Goal: Information Seeking & Learning: Learn about a topic

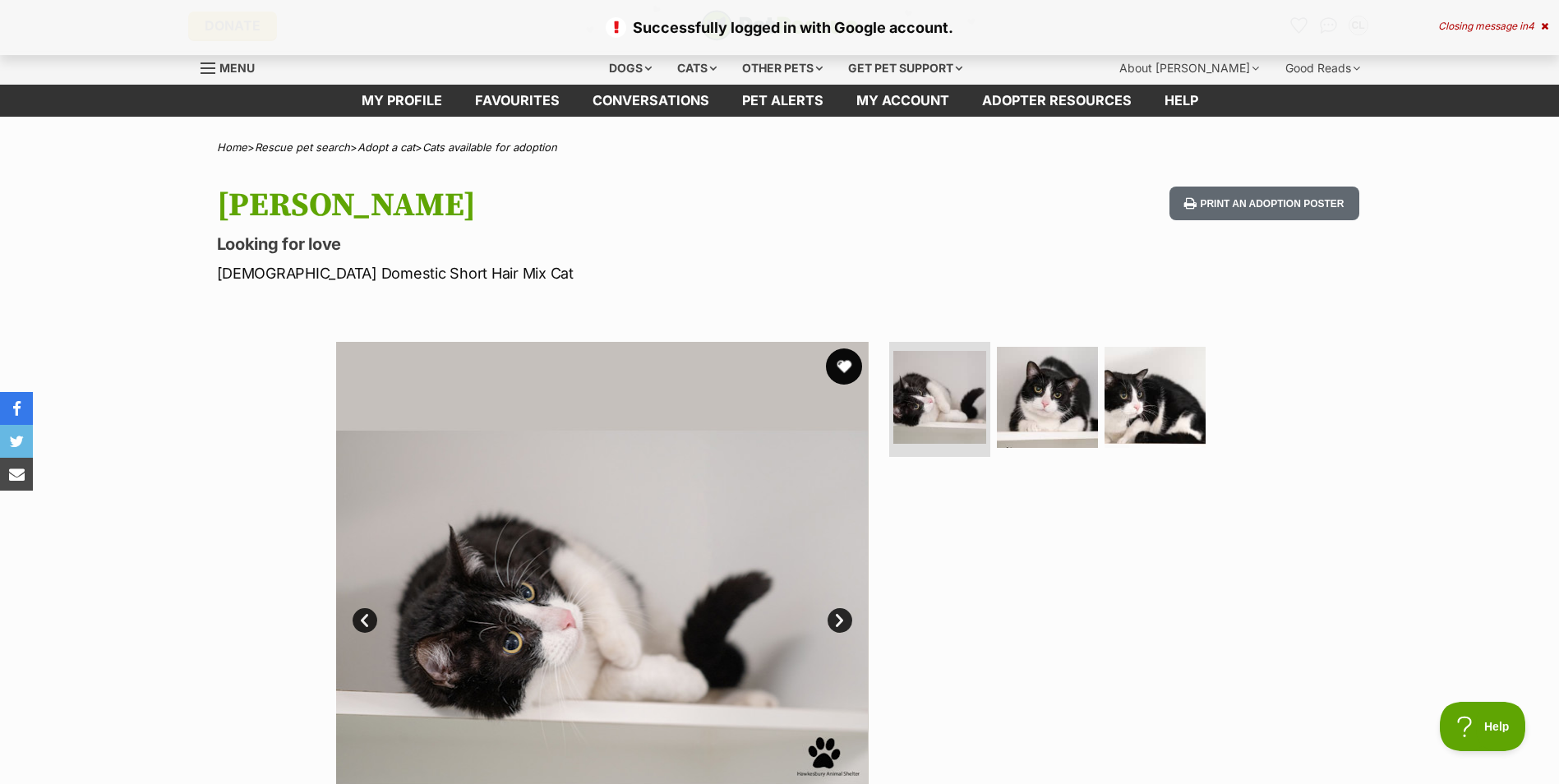
click at [841, 366] on button "favourite" at bounding box center [844, 366] width 36 height 36
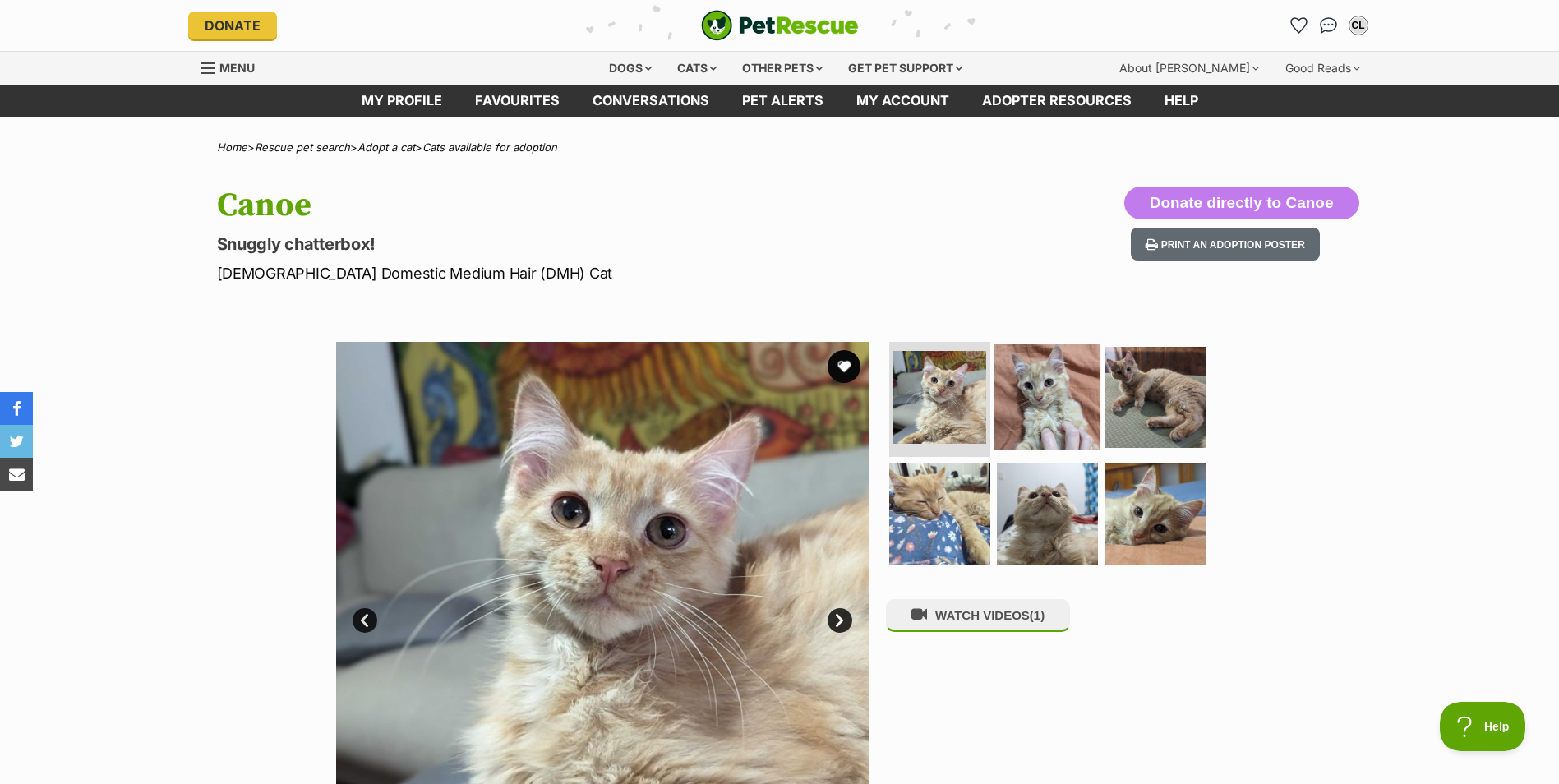
click at [1032, 409] on img at bounding box center [1046, 396] width 106 height 106
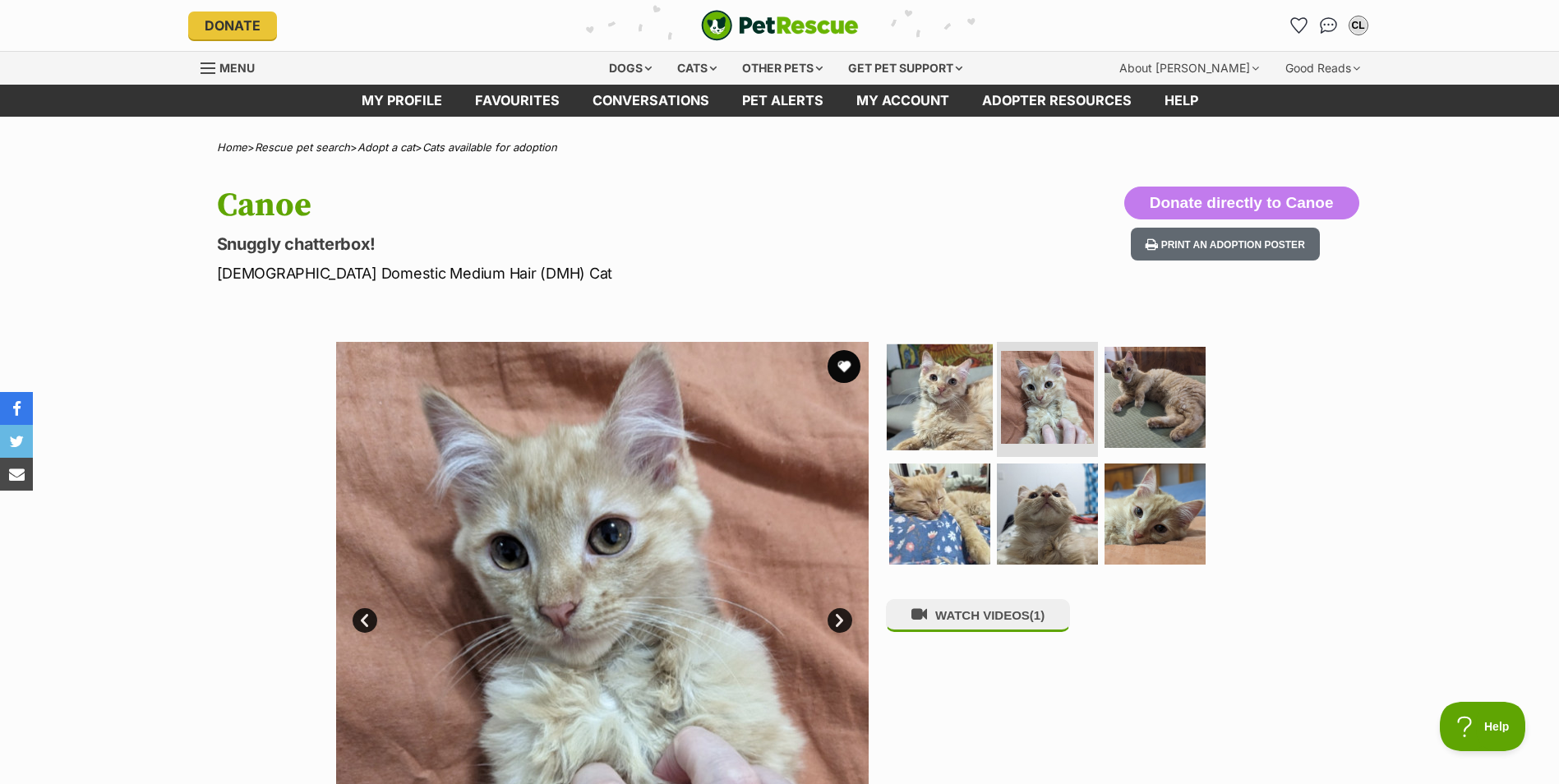
click at [977, 409] on img at bounding box center [939, 396] width 106 height 106
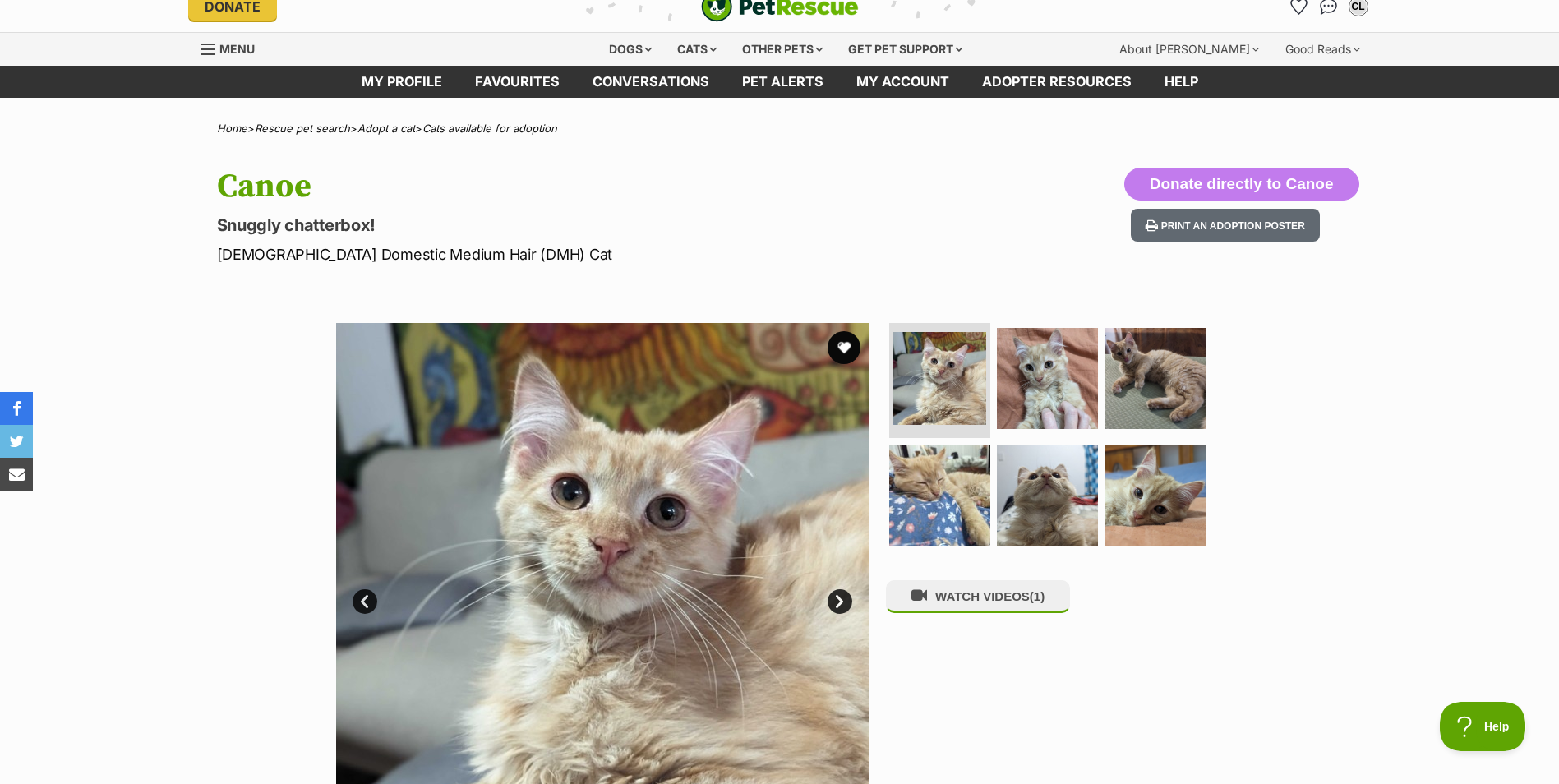
scroll to position [82, 0]
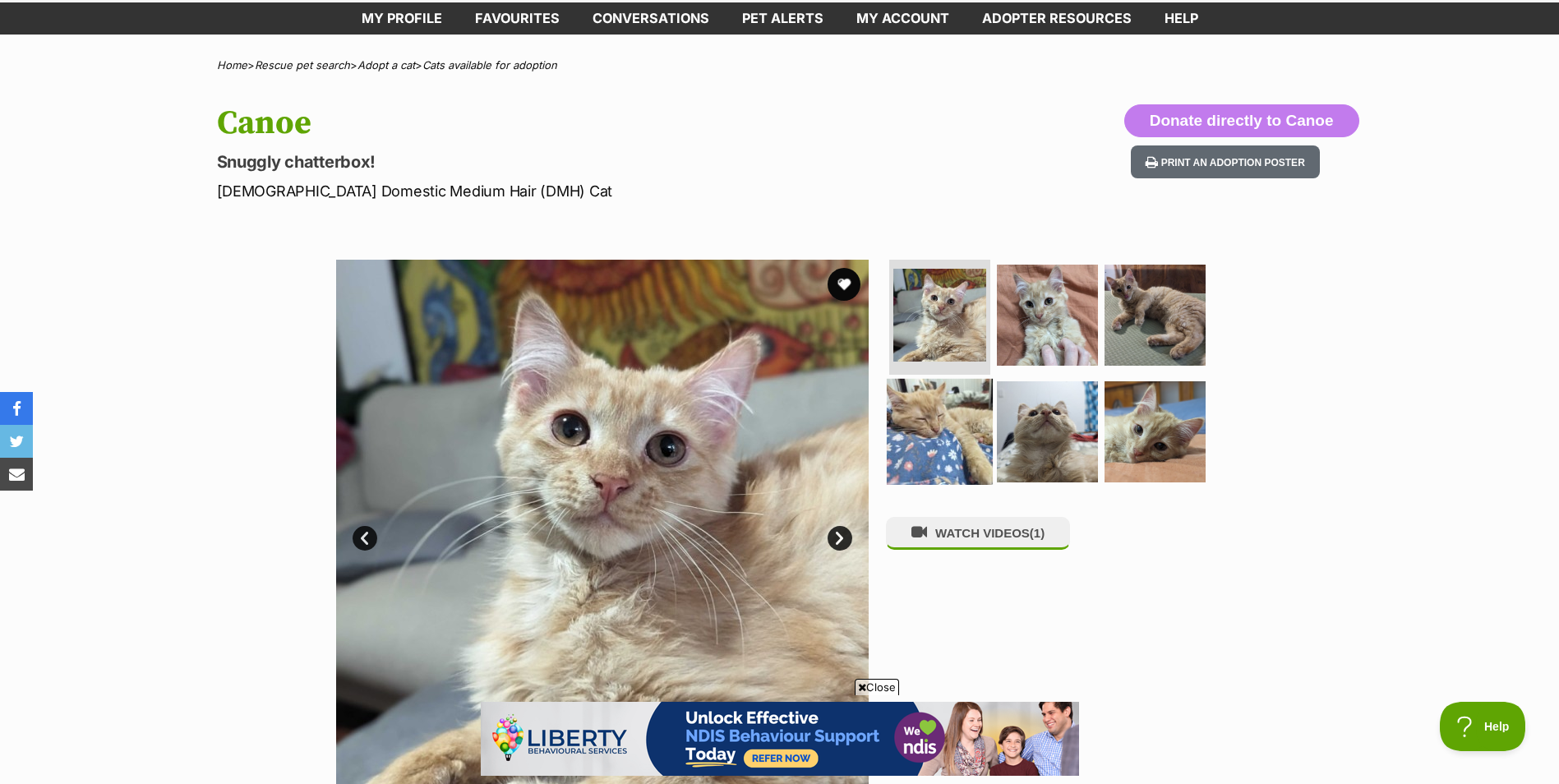
click at [962, 427] on img at bounding box center [939, 430] width 106 height 106
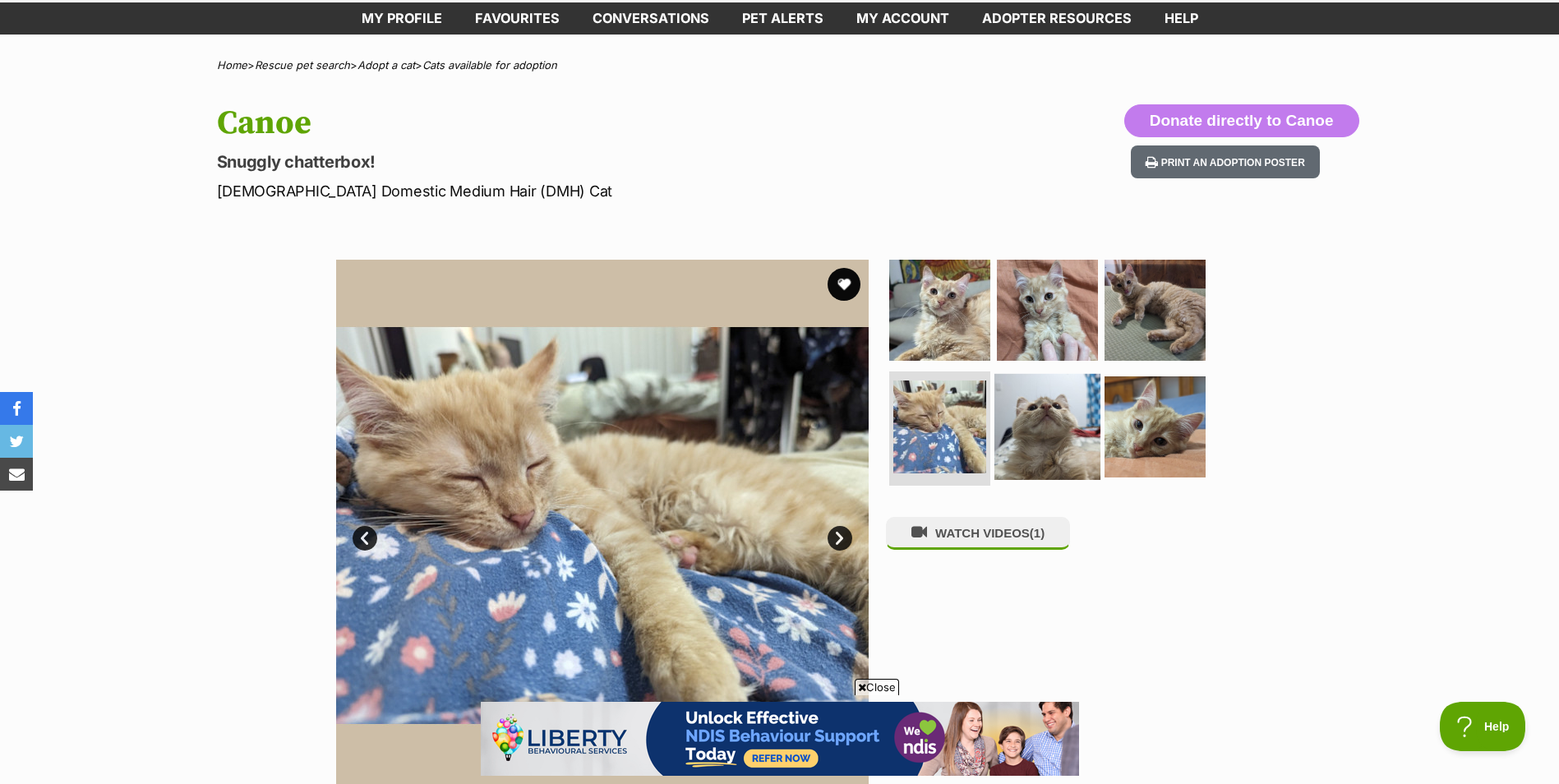
click at [1031, 429] on img at bounding box center [1046, 425] width 106 height 106
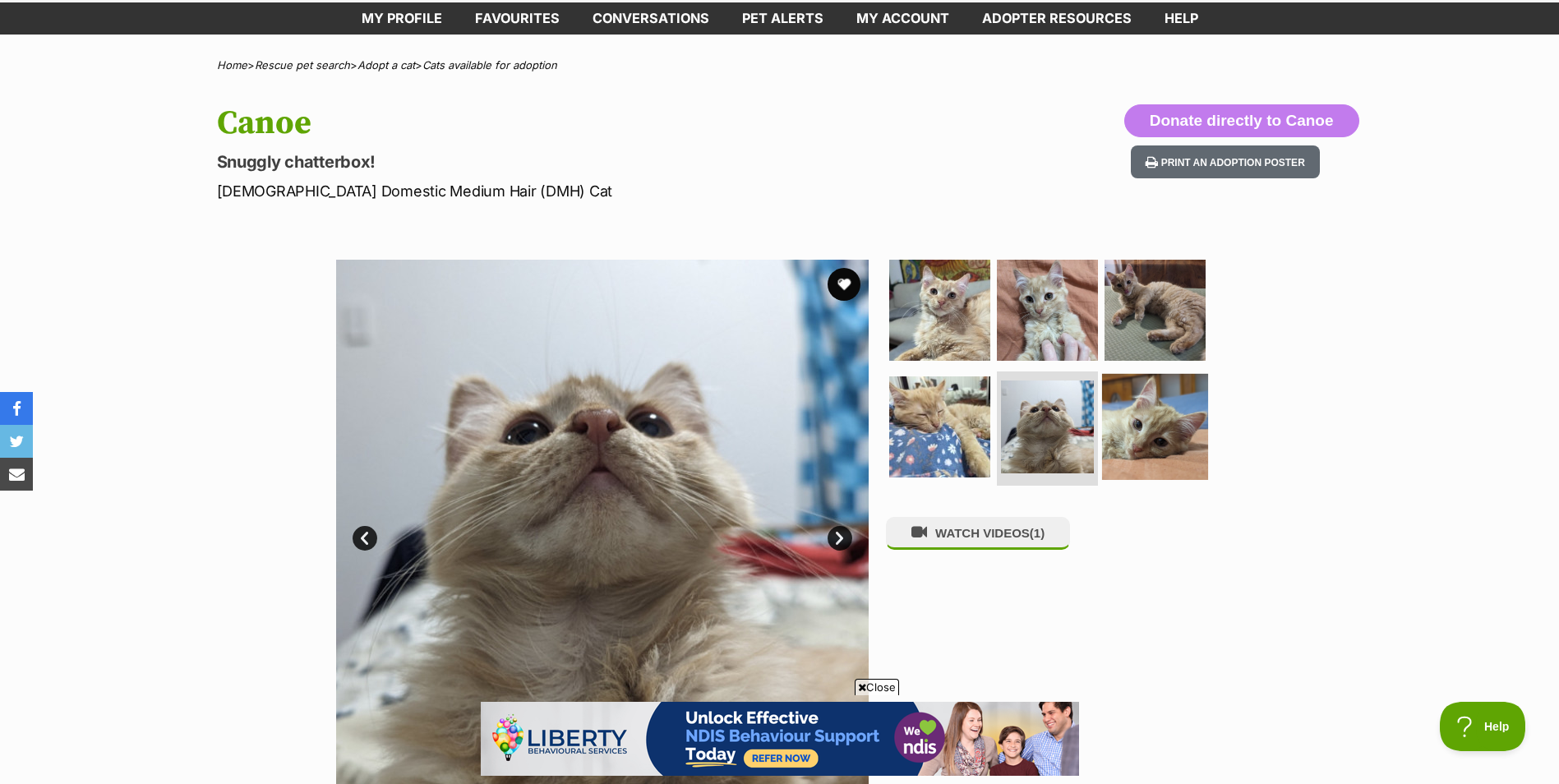
click at [1146, 432] on img at bounding box center [1155, 425] width 106 height 106
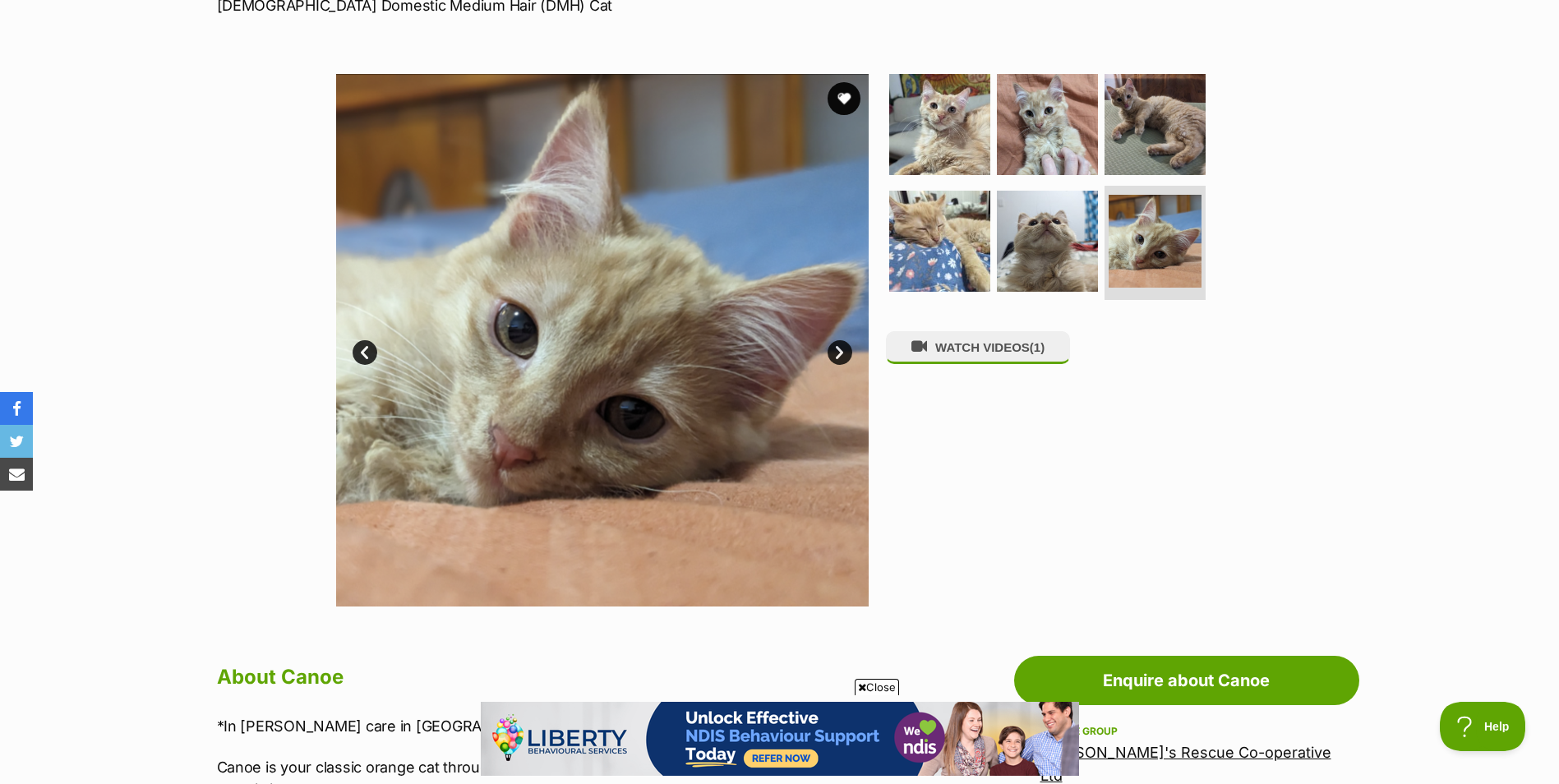
scroll to position [246, 0]
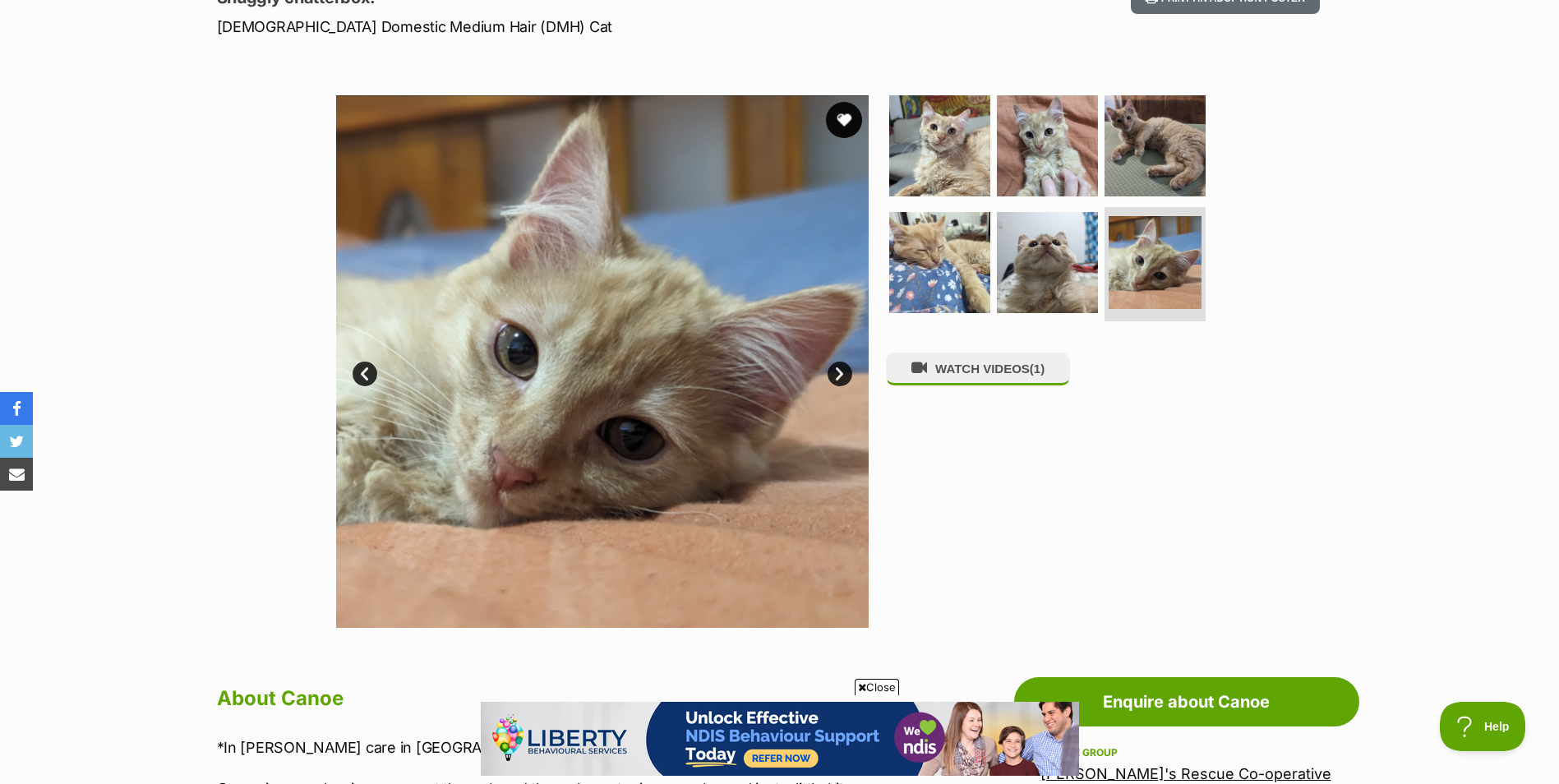
click at [841, 118] on button "favourite" at bounding box center [844, 120] width 36 height 36
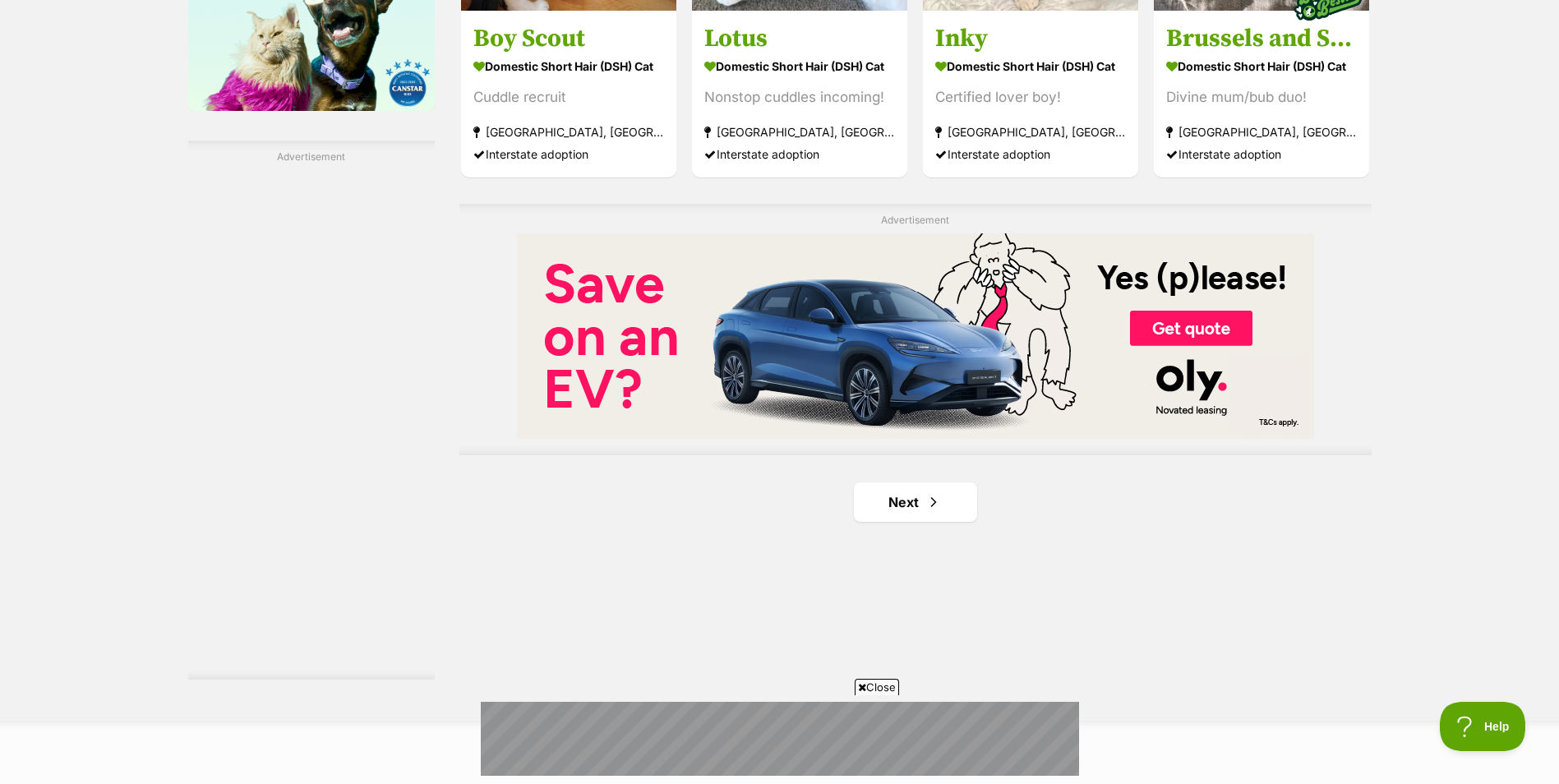
scroll to position [2793, 0]
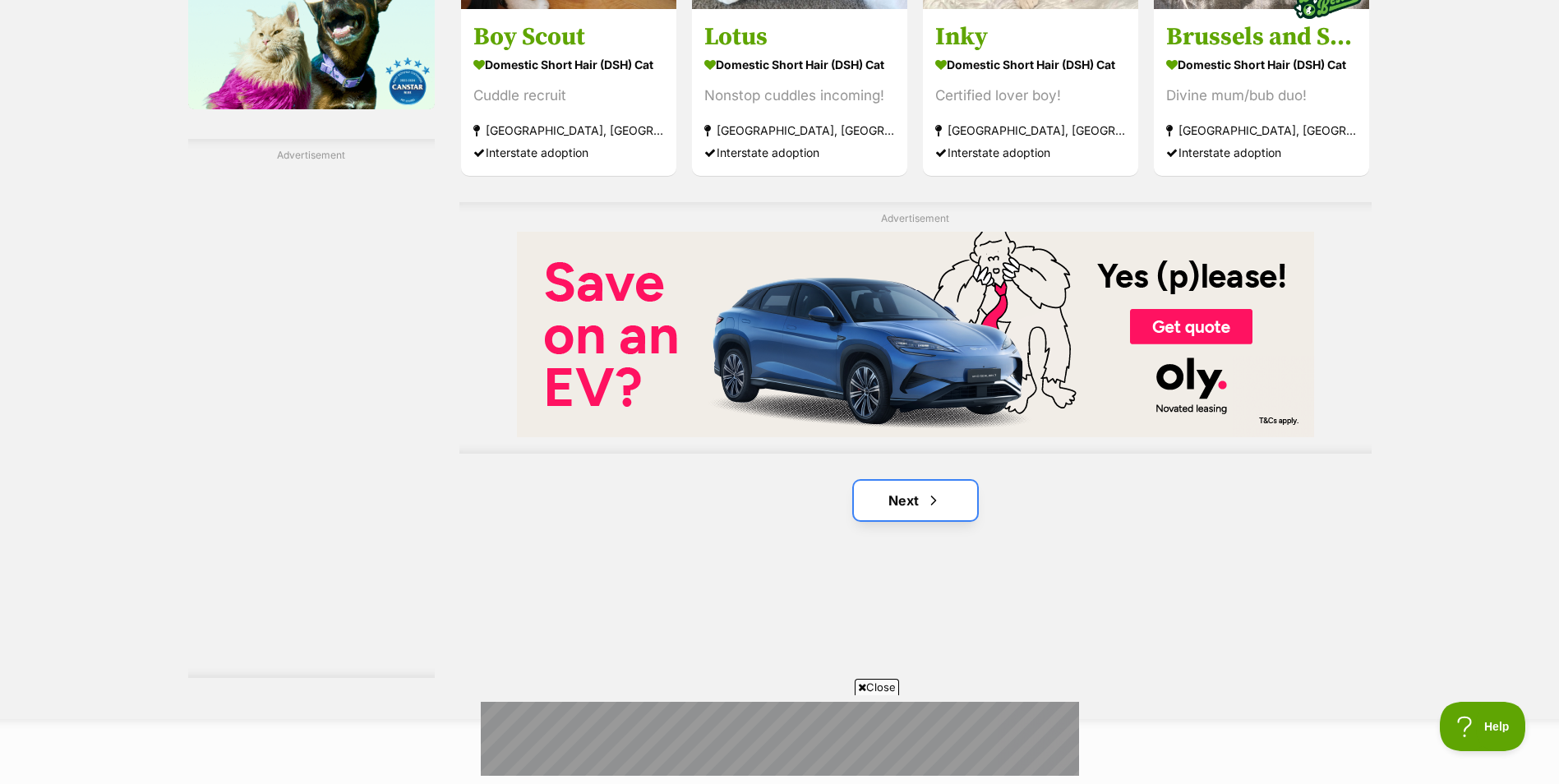
click at [952, 492] on link "Next" at bounding box center [915, 499] width 123 height 39
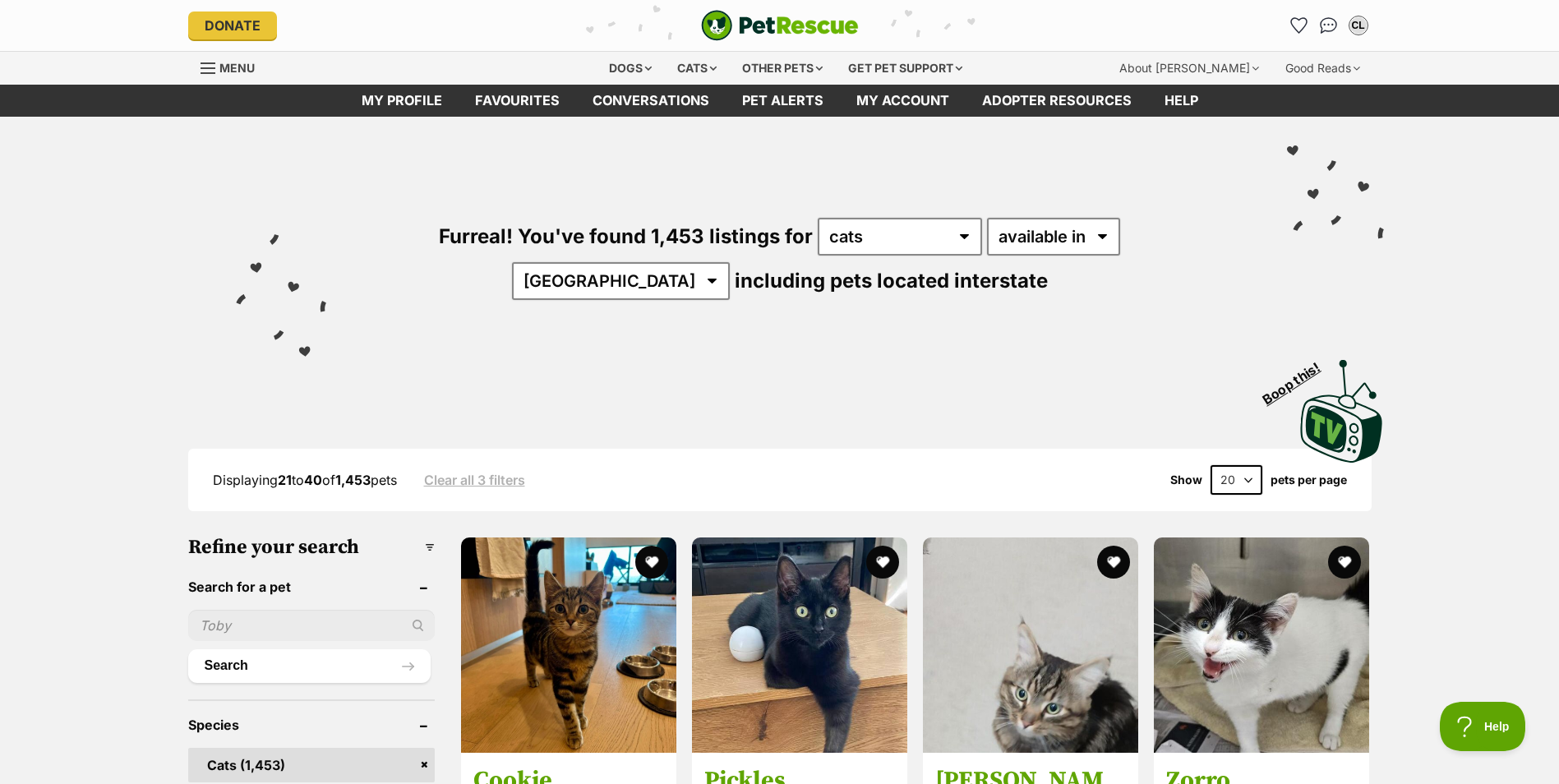
click at [1055, 369] on div "Visit PetRescue TV (external site) Boop this!" at bounding box center [779, 404] width 1208 height 120
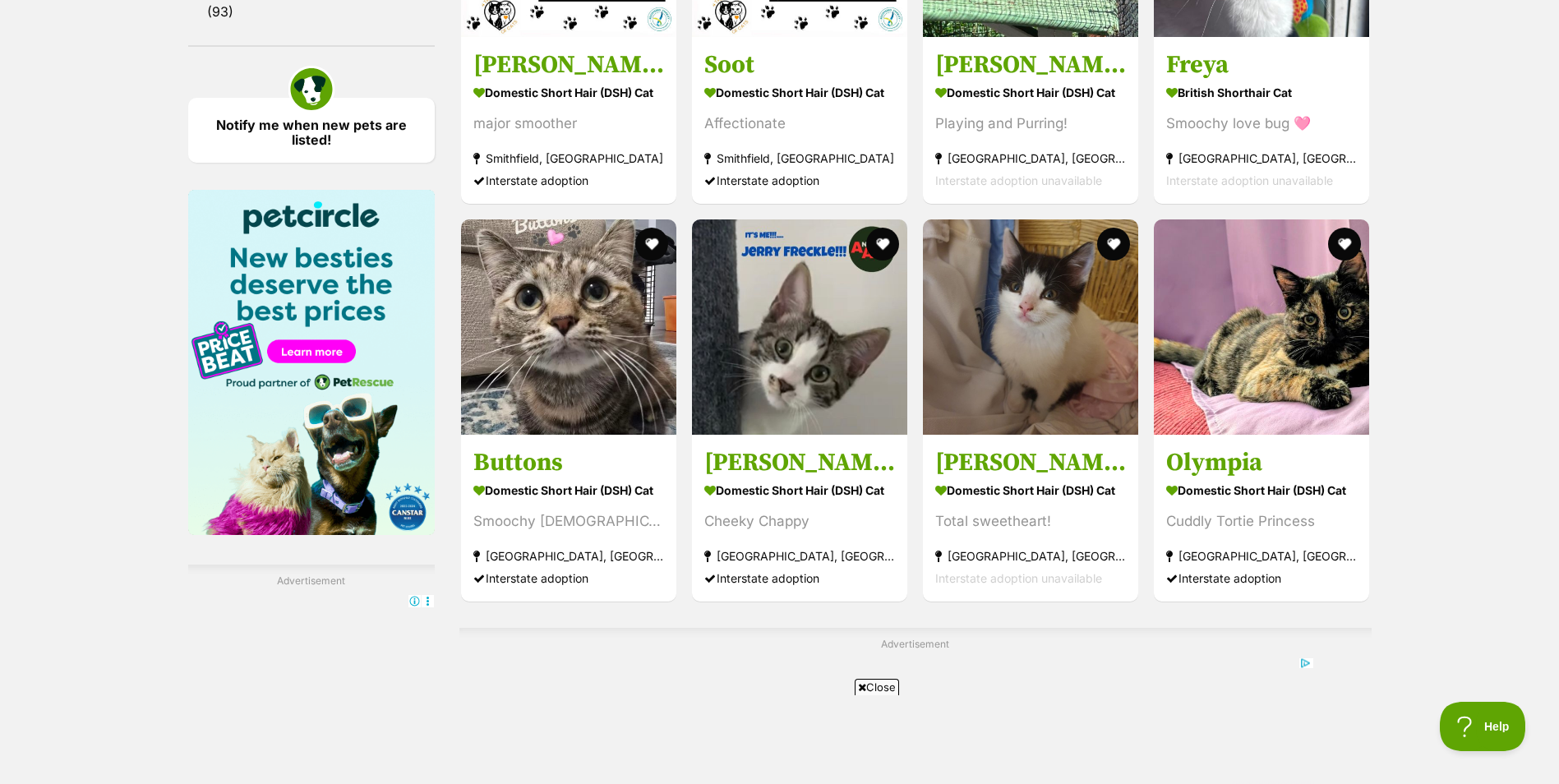
scroll to position [2547, 0]
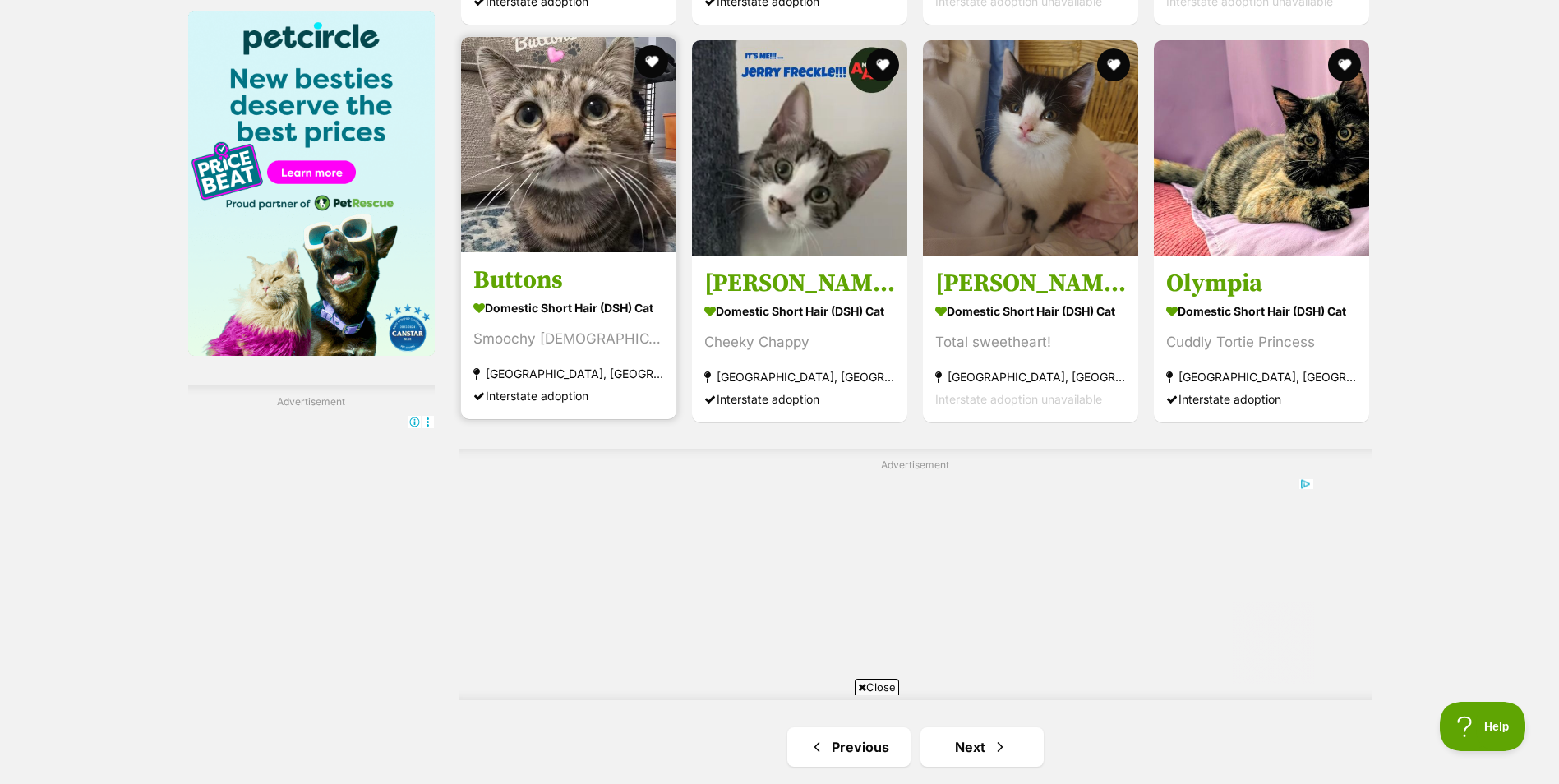
click at [589, 272] on h3 "Buttons" at bounding box center [569, 280] width 190 height 31
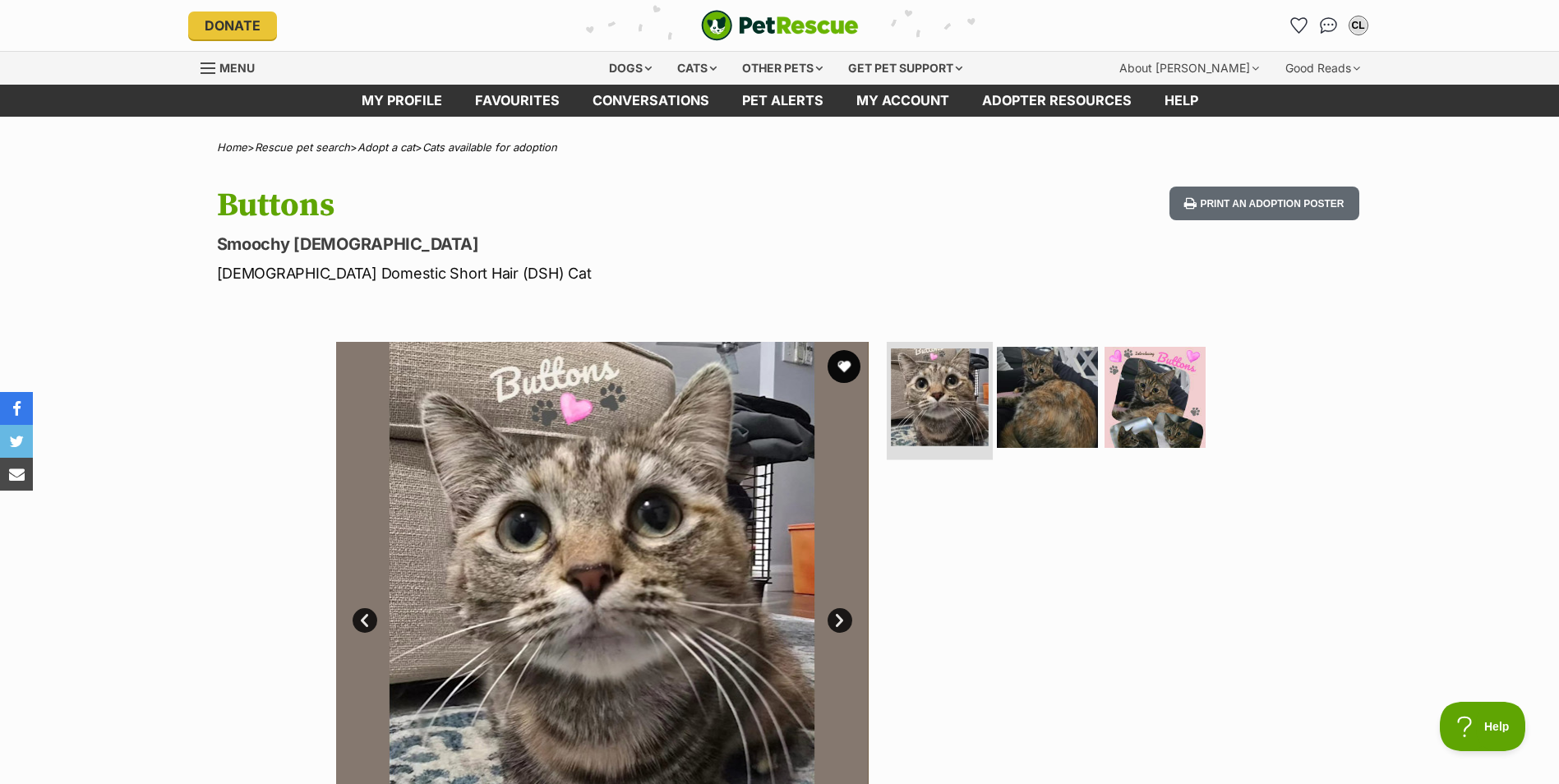
click at [942, 419] on img at bounding box center [940, 397] width 98 height 98
click at [1044, 409] on img at bounding box center [1046, 396] width 106 height 106
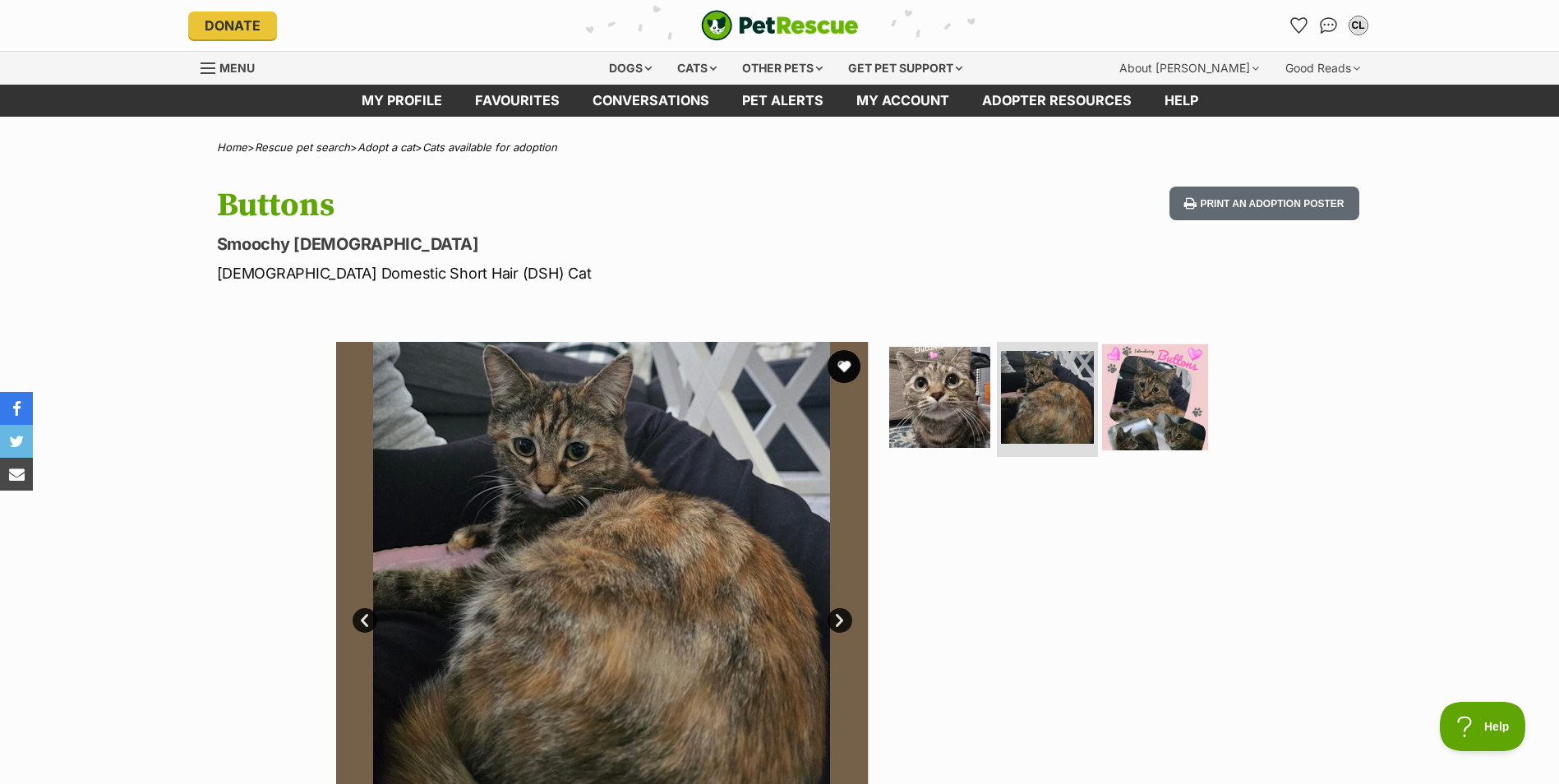
click at [1138, 410] on img at bounding box center [1155, 396] width 106 height 106
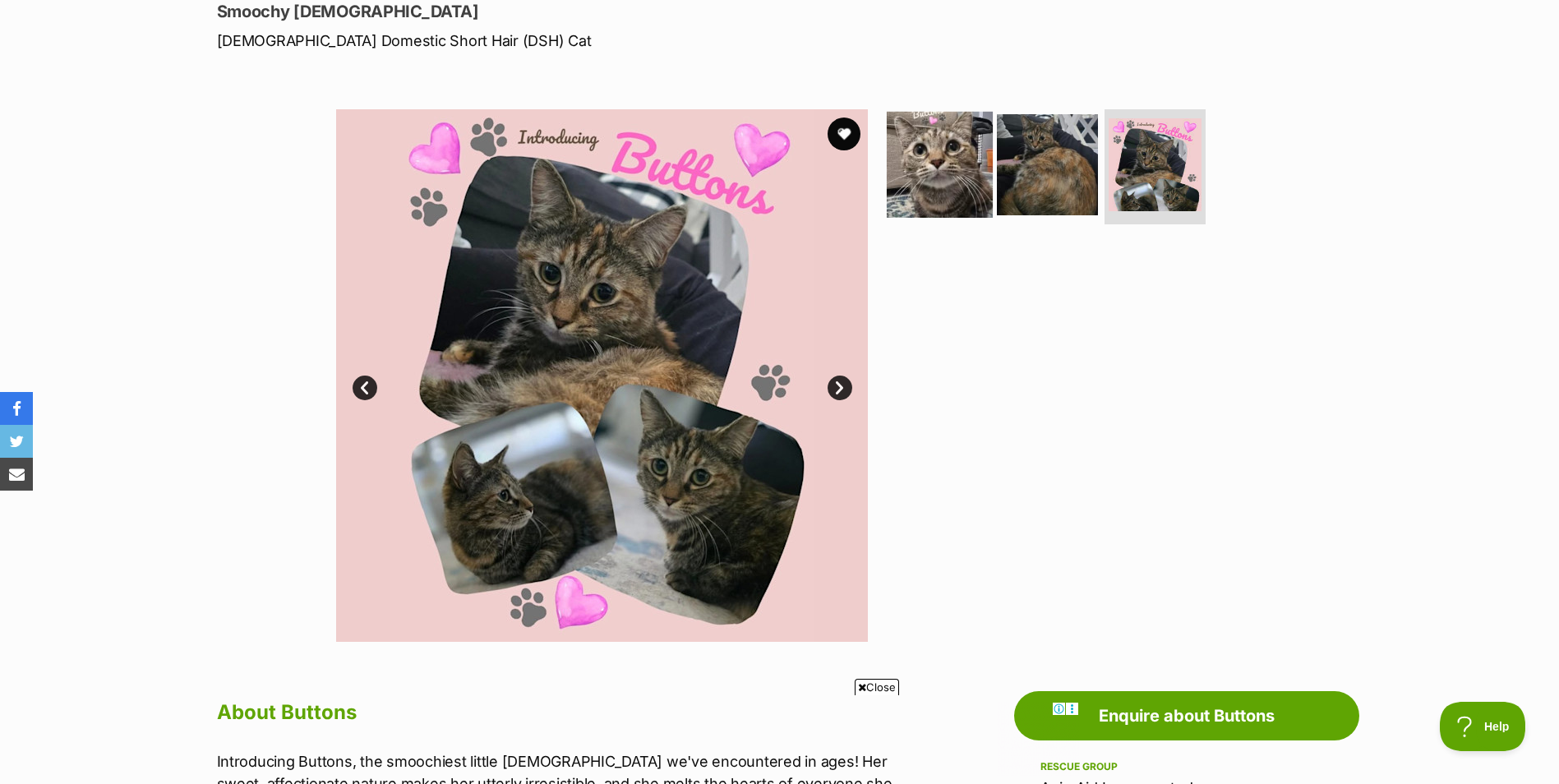
scroll to position [246, 0]
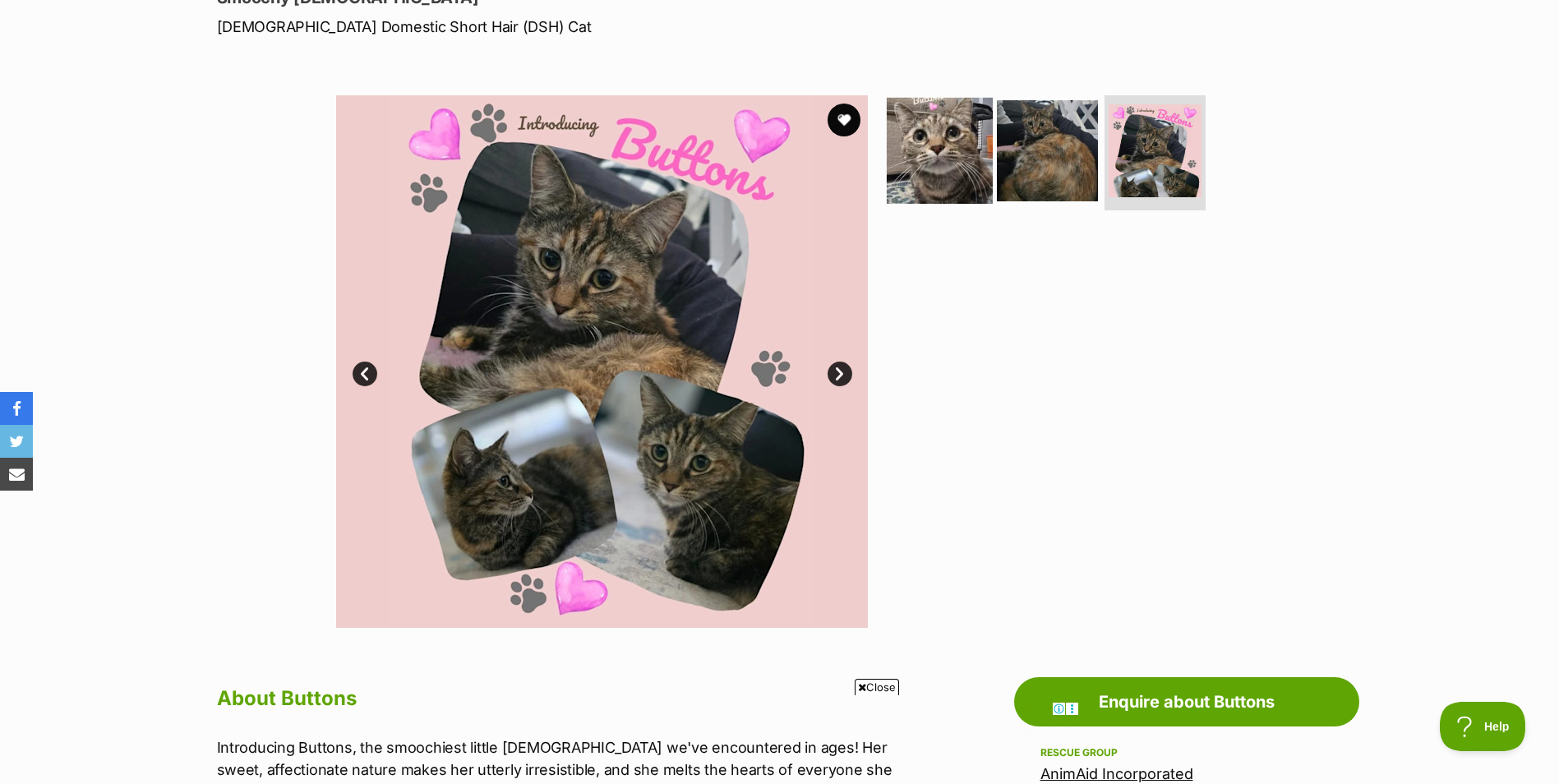
click at [976, 158] on img at bounding box center [939, 150] width 106 height 106
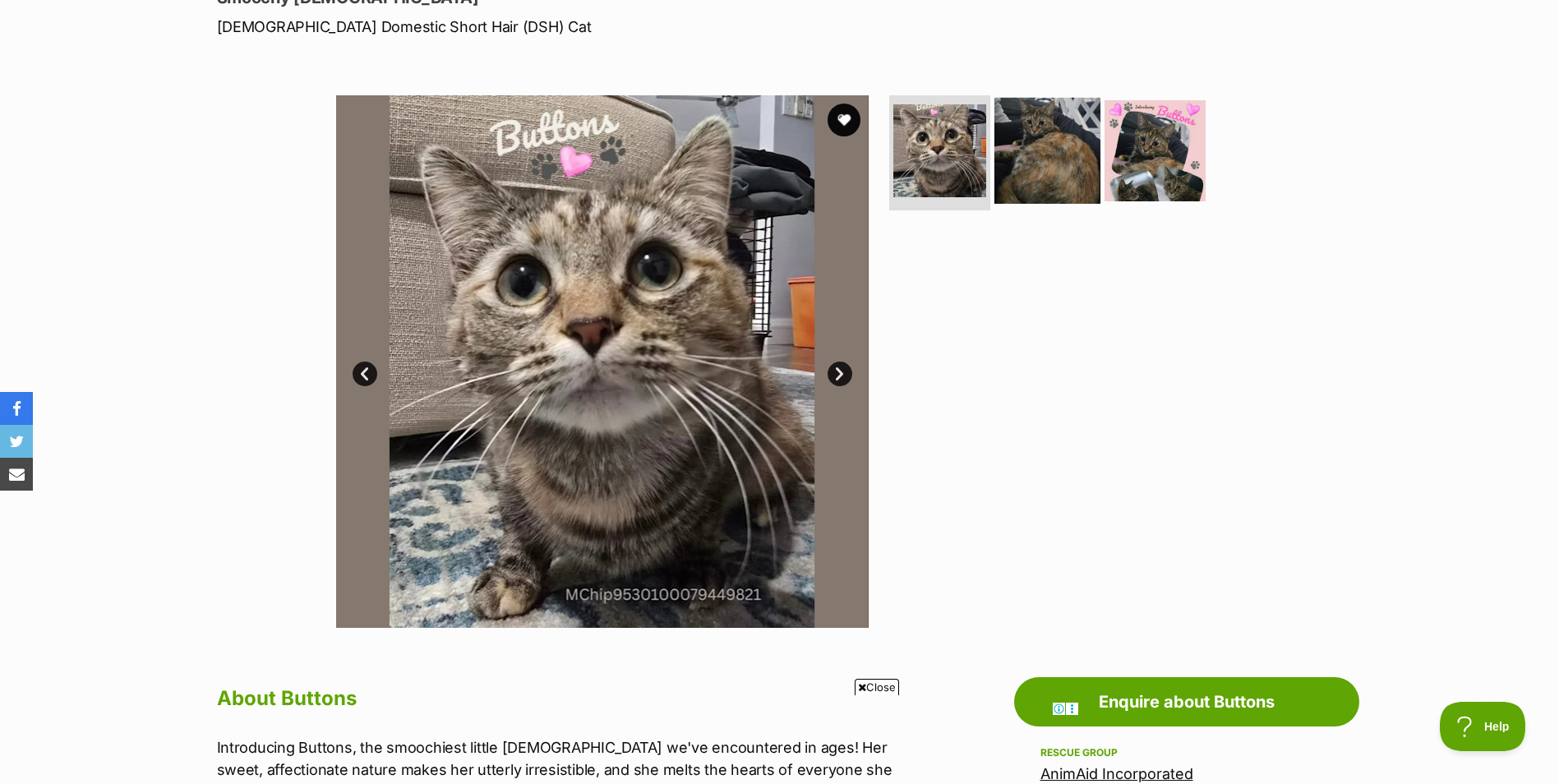
click at [1046, 157] on img at bounding box center [1046, 150] width 106 height 106
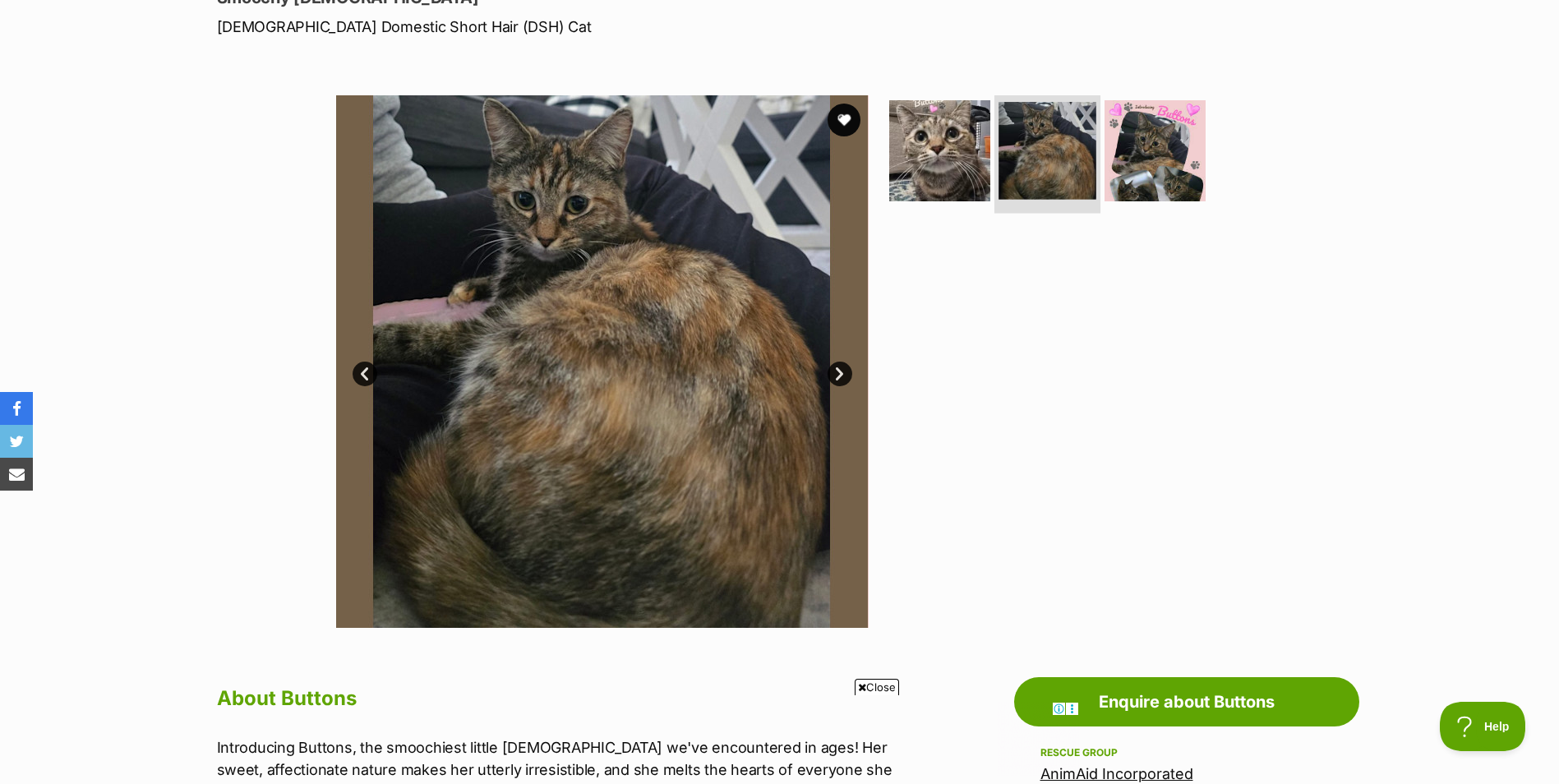
scroll to position [0, 0]
click at [1159, 161] on img at bounding box center [1155, 150] width 106 height 106
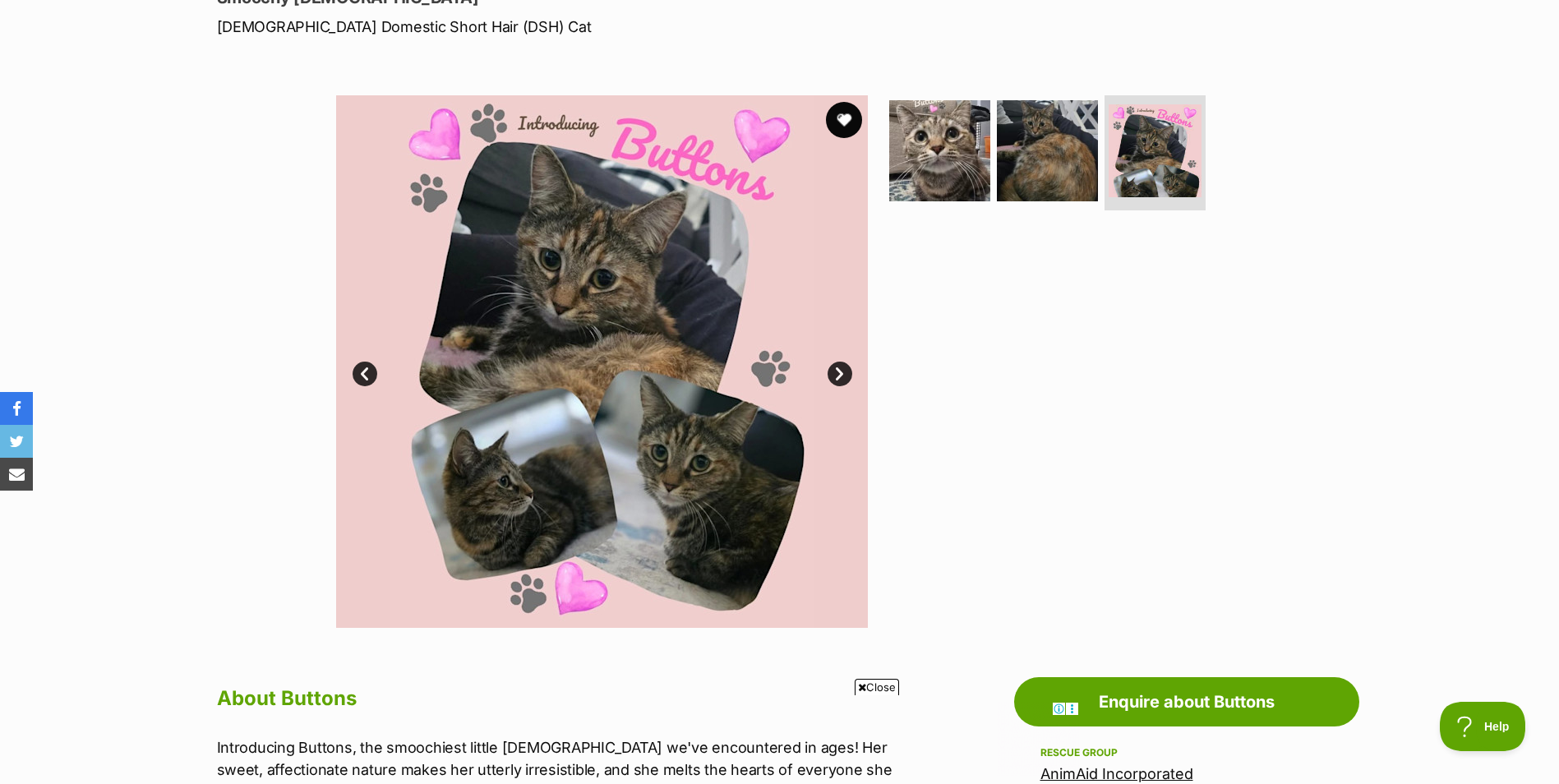
click at [838, 121] on button "favourite" at bounding box center [844, 120] width 36 height 36
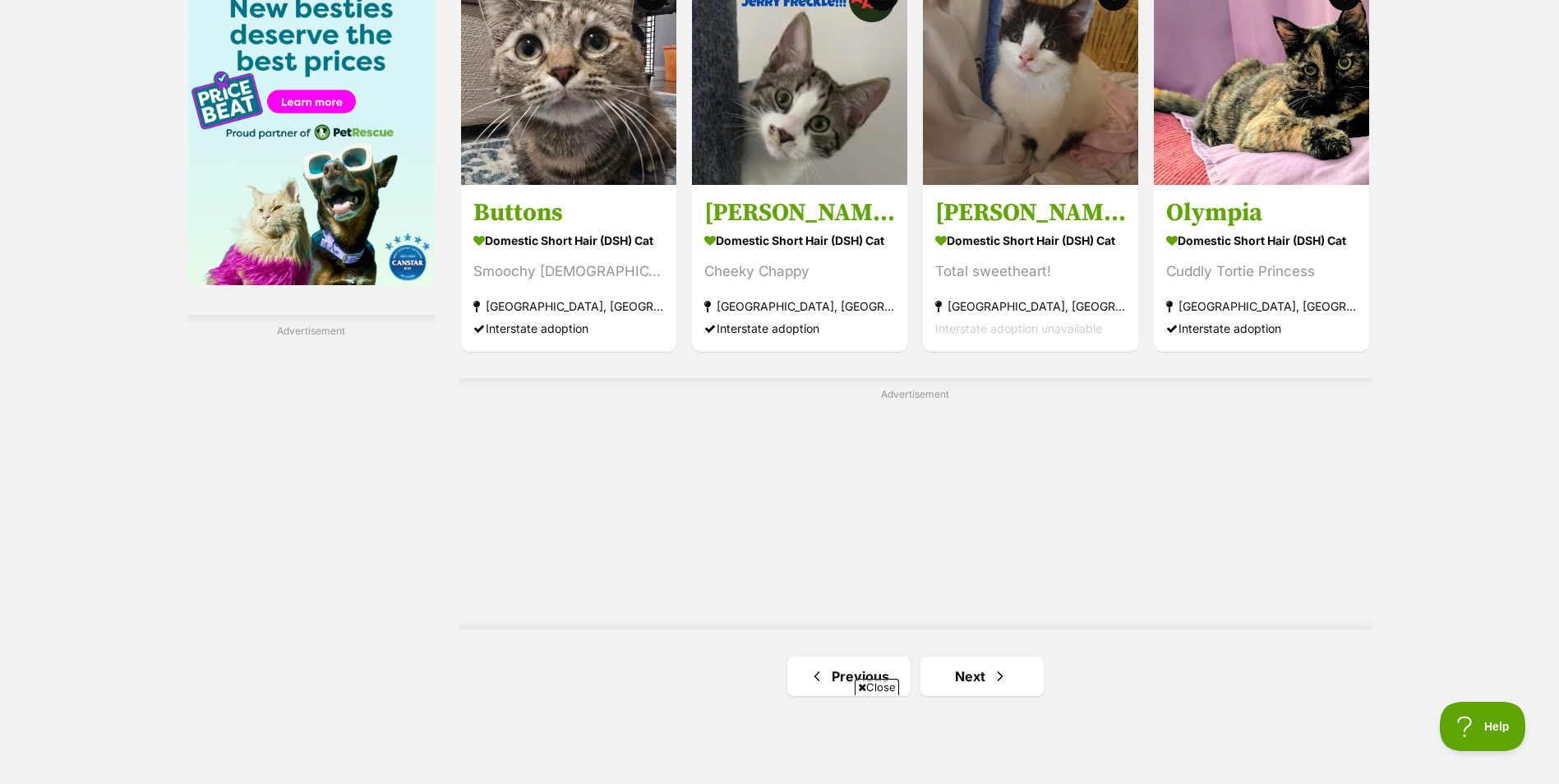
scroll to position [2637, 0]
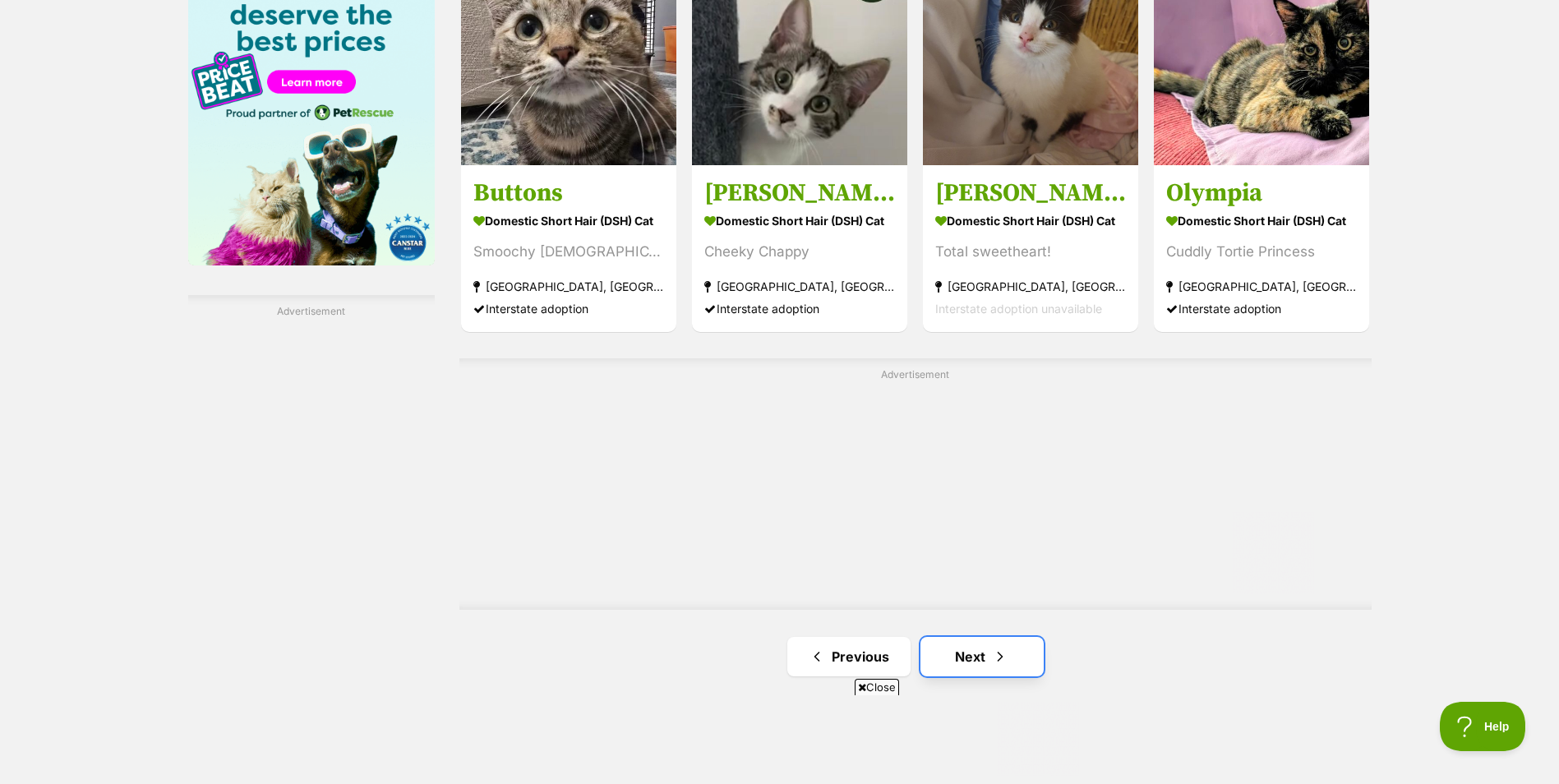
click at [988, 648] on link "Next" at bounding box center [982, 656] width 123 height 39
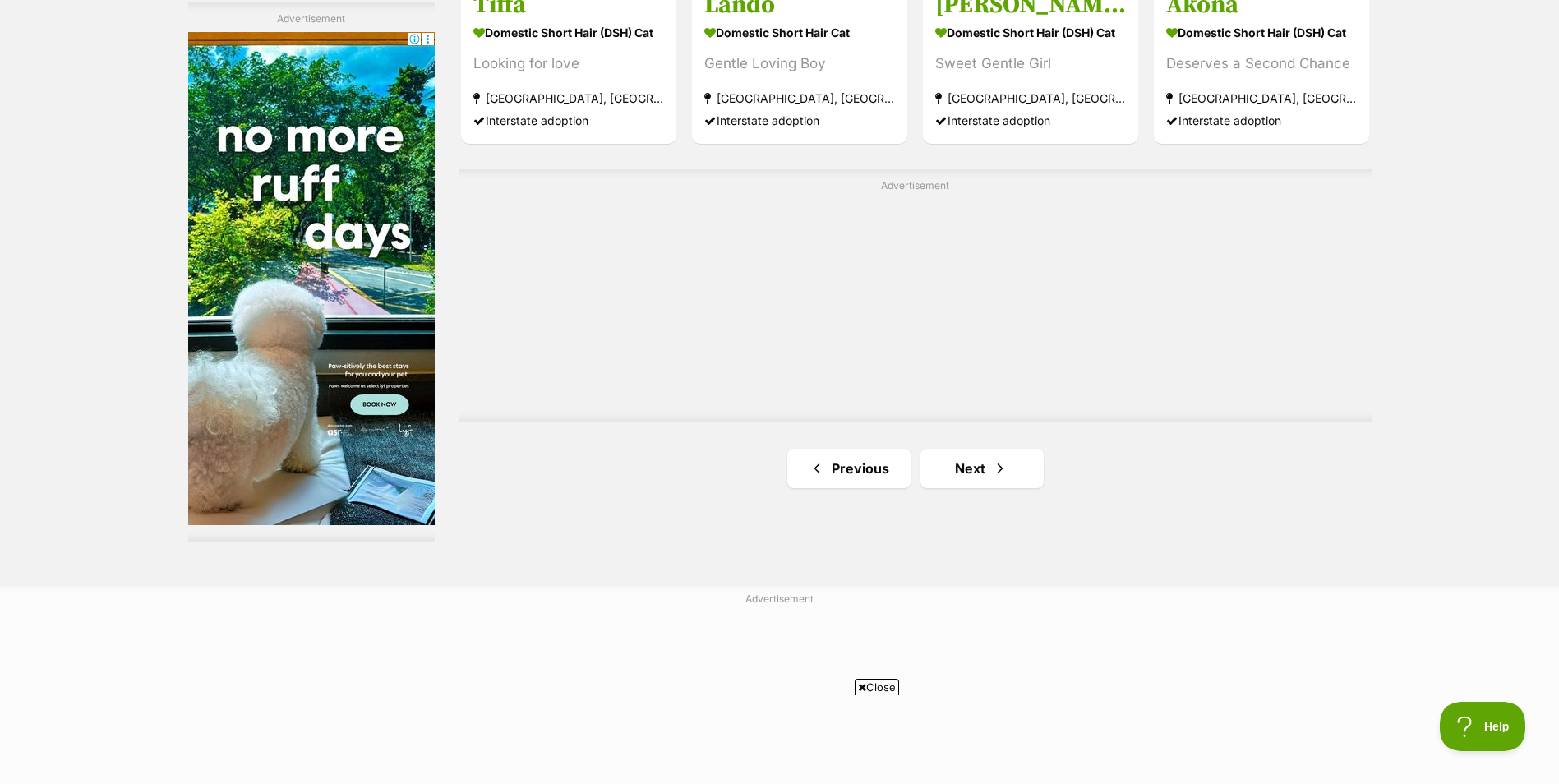
scroll to position [3039, 0]
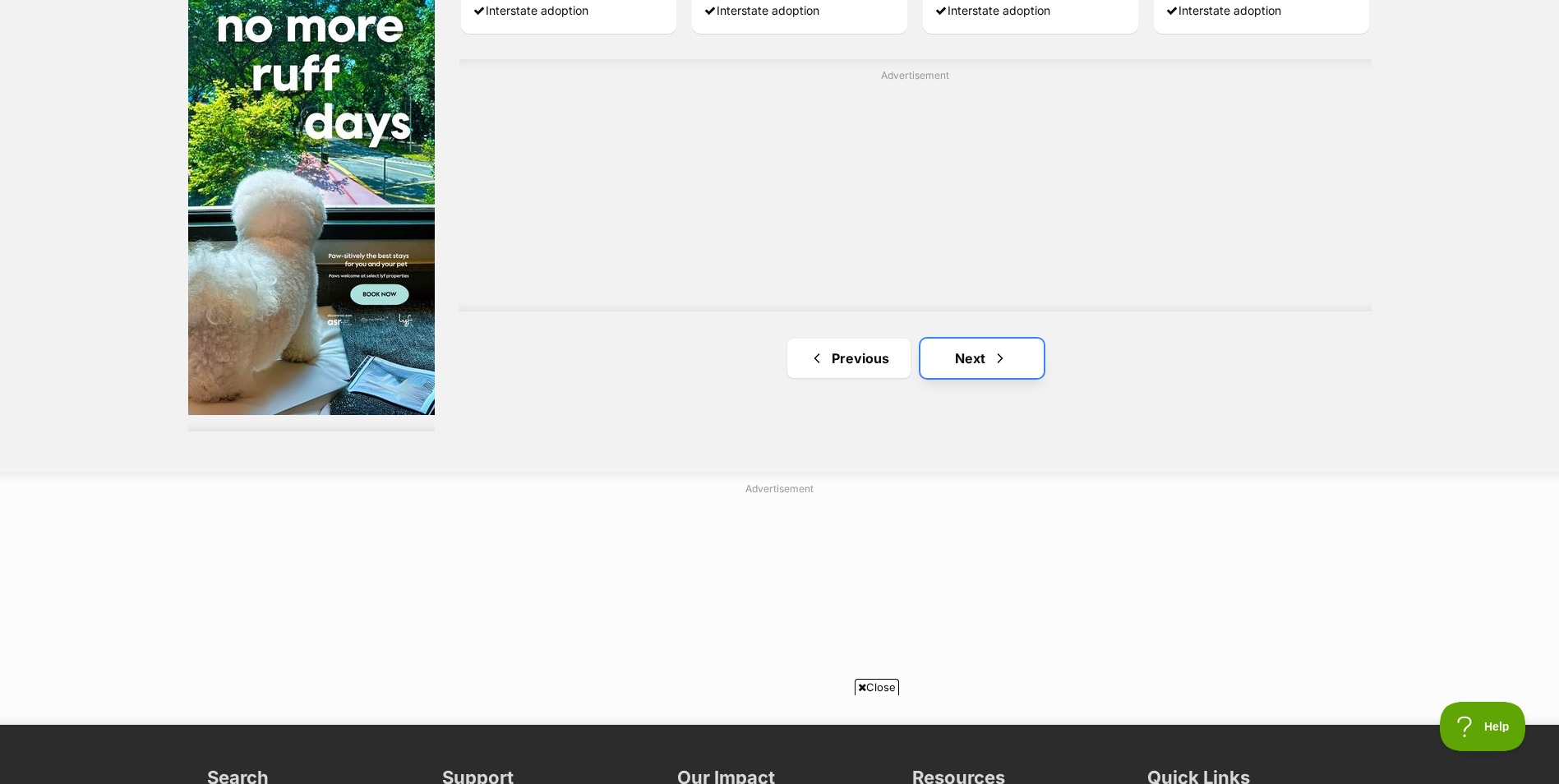
click at [974, 362] on link "Next" at bounding box center [982, 358] width 123 height 39
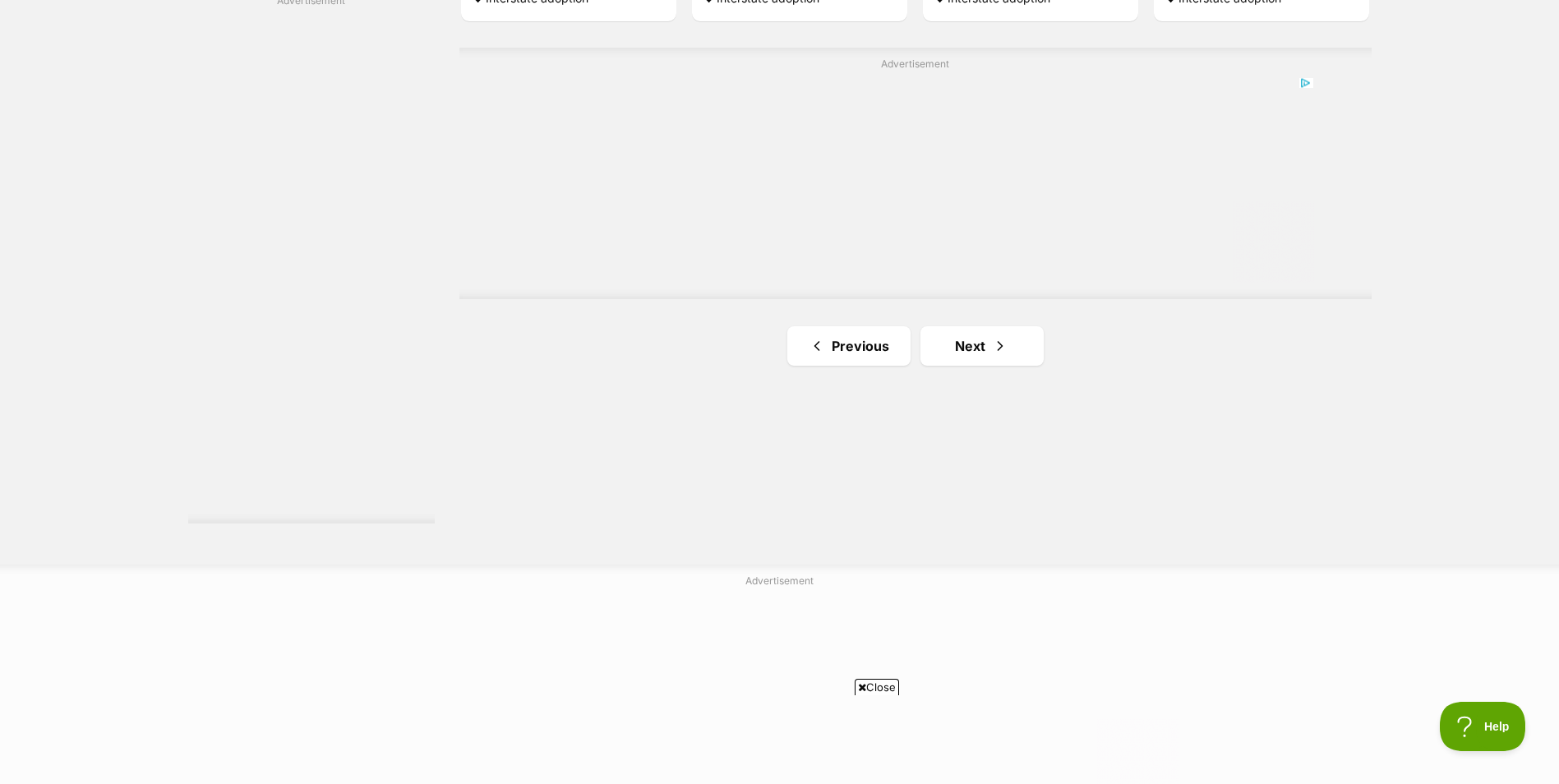
scroll to position [2957, 0]
click at [982, 329] on link "Next" at bounding box center [982, 335] width 123 height 39
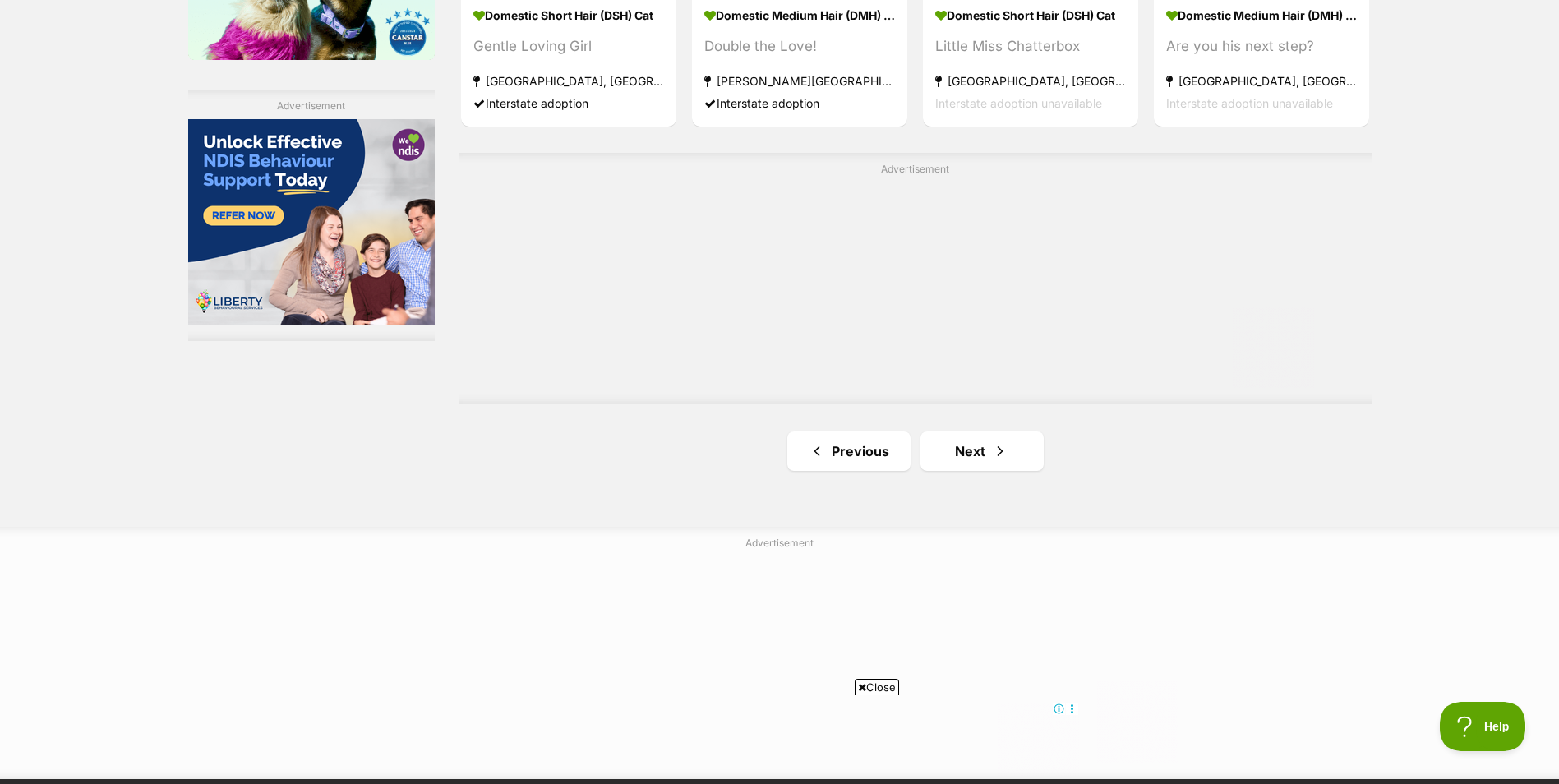
scroll to position [2875, 0]
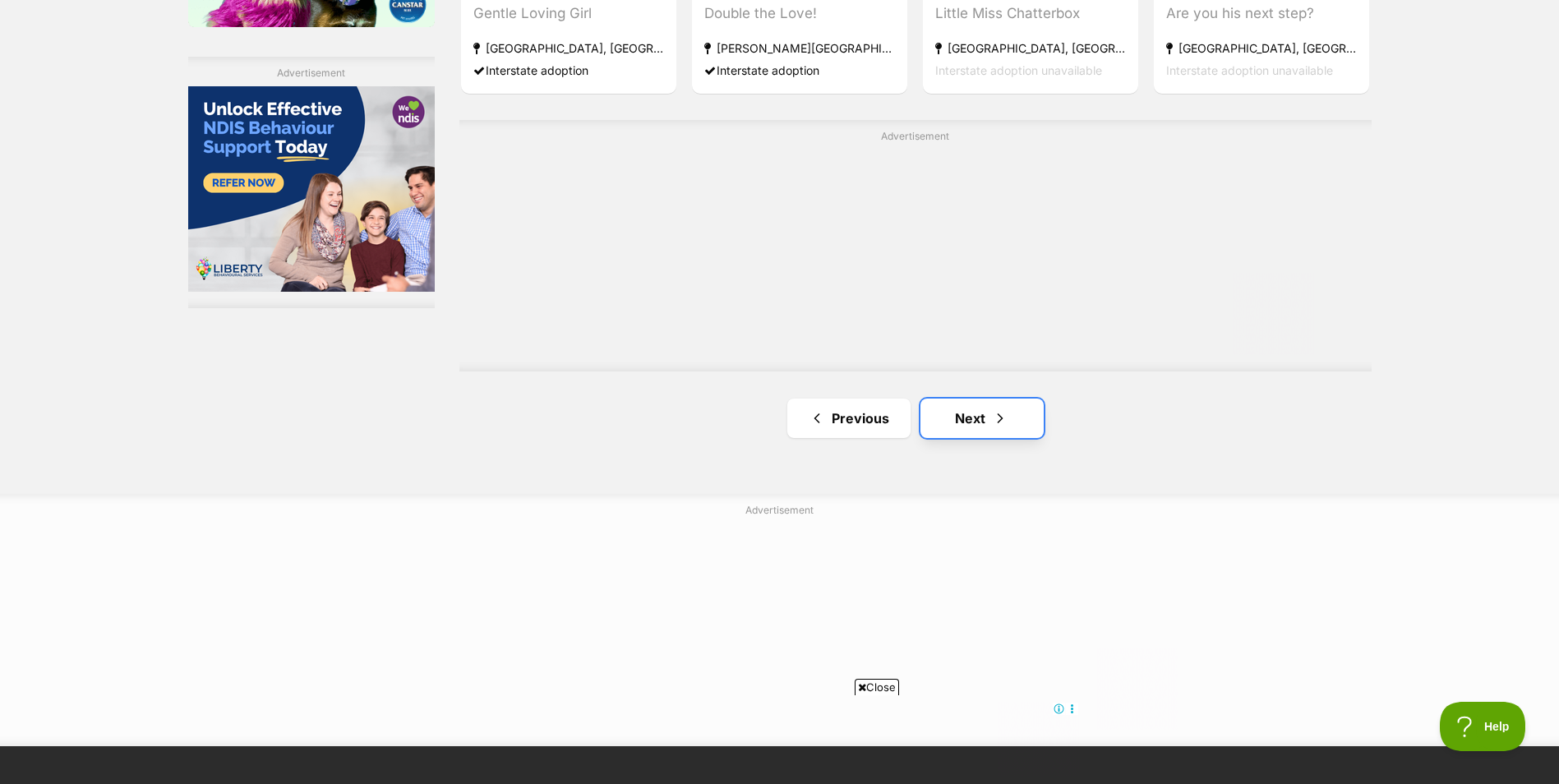
click at [988, 408] on link "Next" at bounding box center [982, 417] width 123 height 39
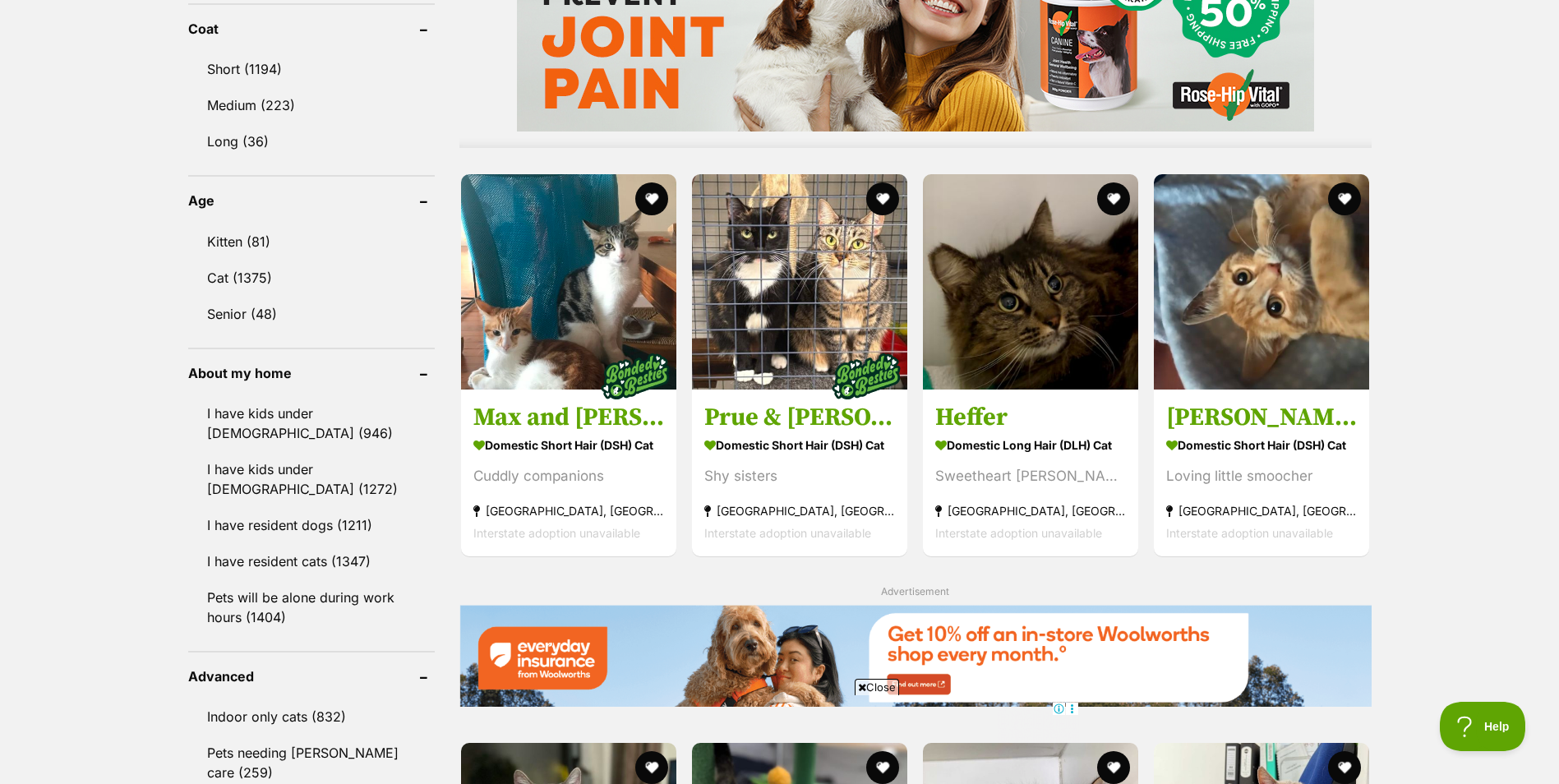
scroll to position [1561, 0]
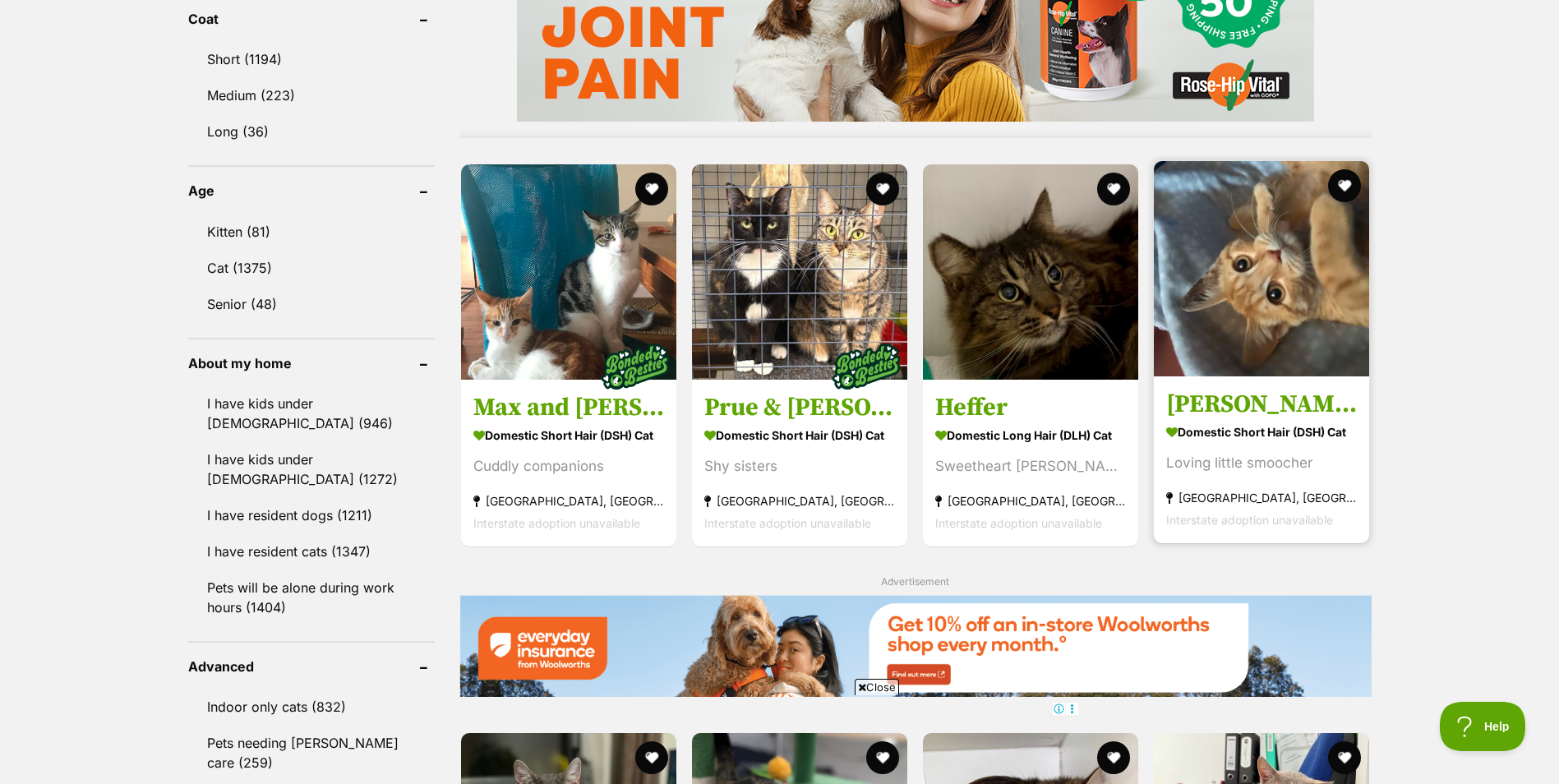
click at [1270, 362] on img at bounding box center [1261, 268] width 215 height 215
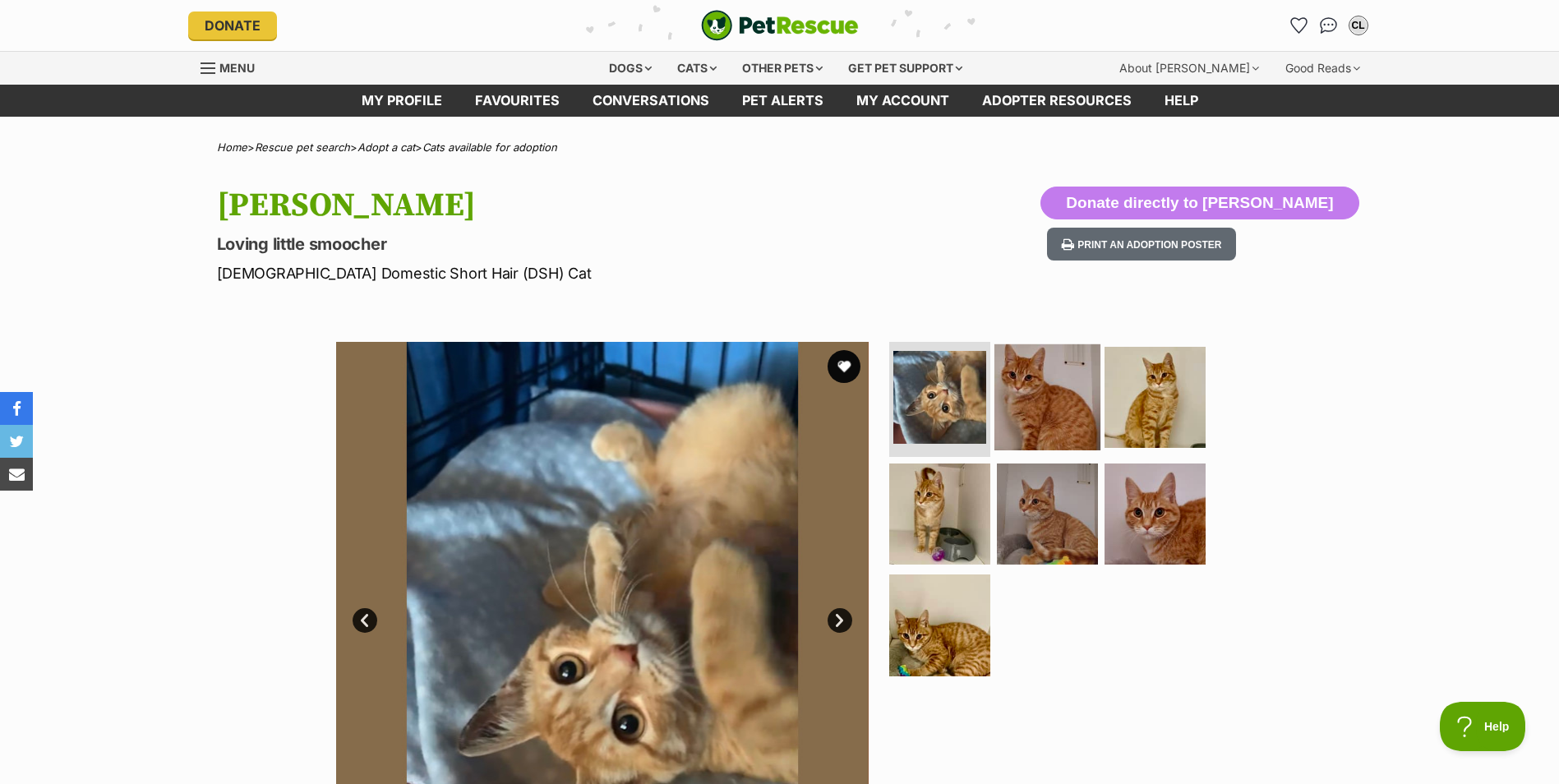
click at [1032, 391] on img at bounding box center [1046, 396] width 106 height 106
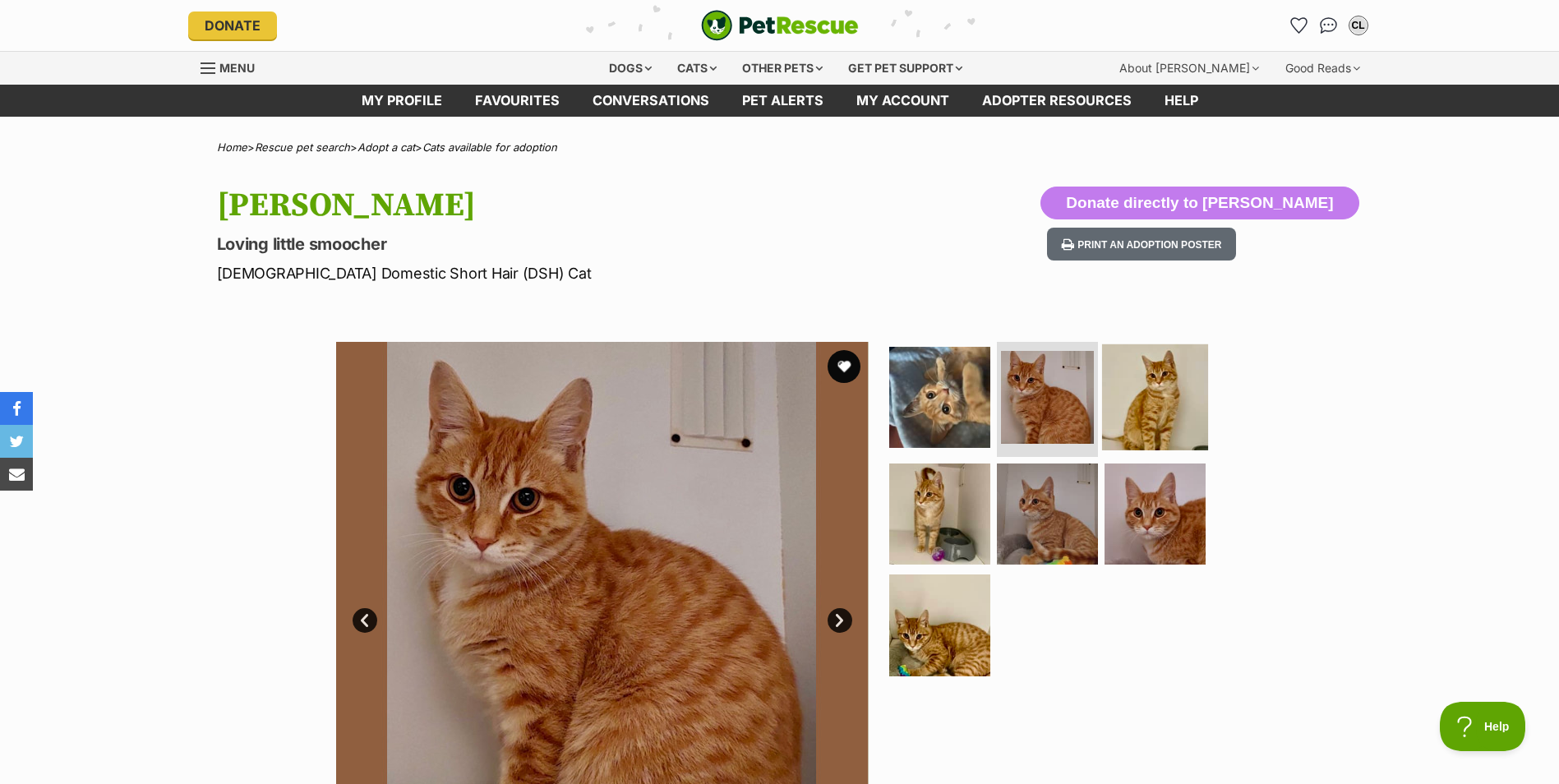
click at [1118, 394] on img at bounding box center [1155, 396] width 106 height 106
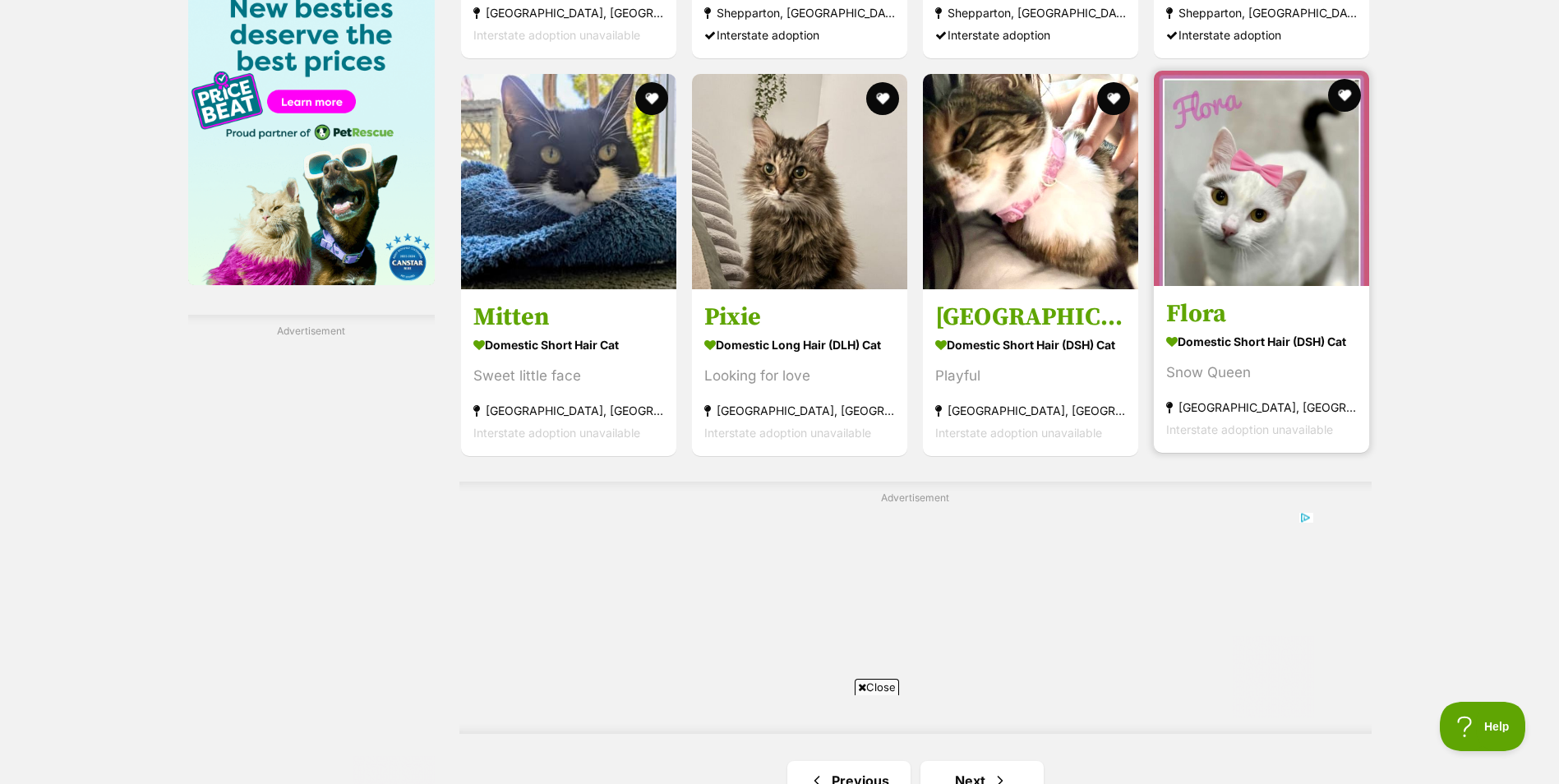
scroll to position [2629, 0]
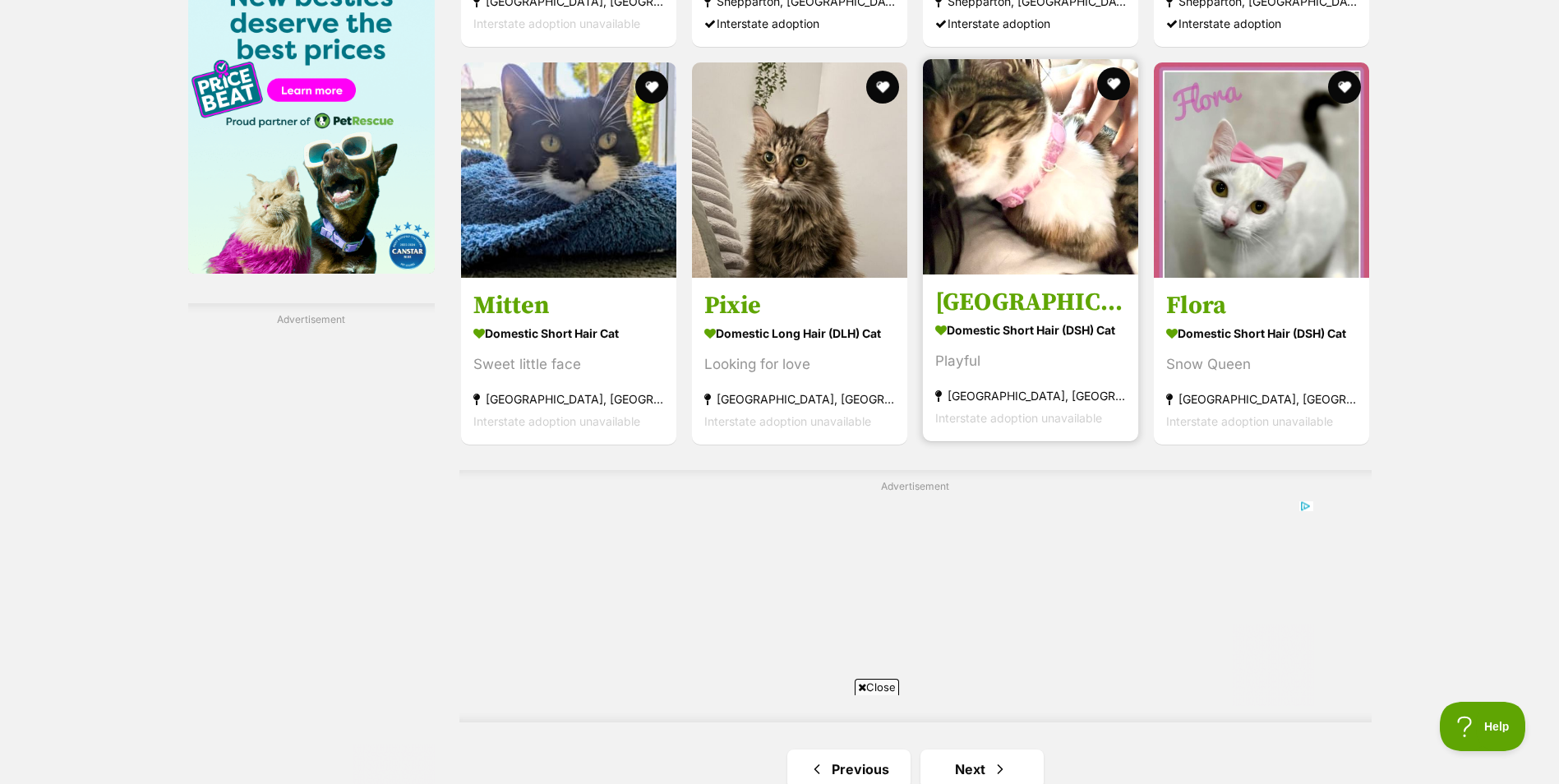
click at [1067, 245] on img at bounding box center [1031, 167] width 215 height 215
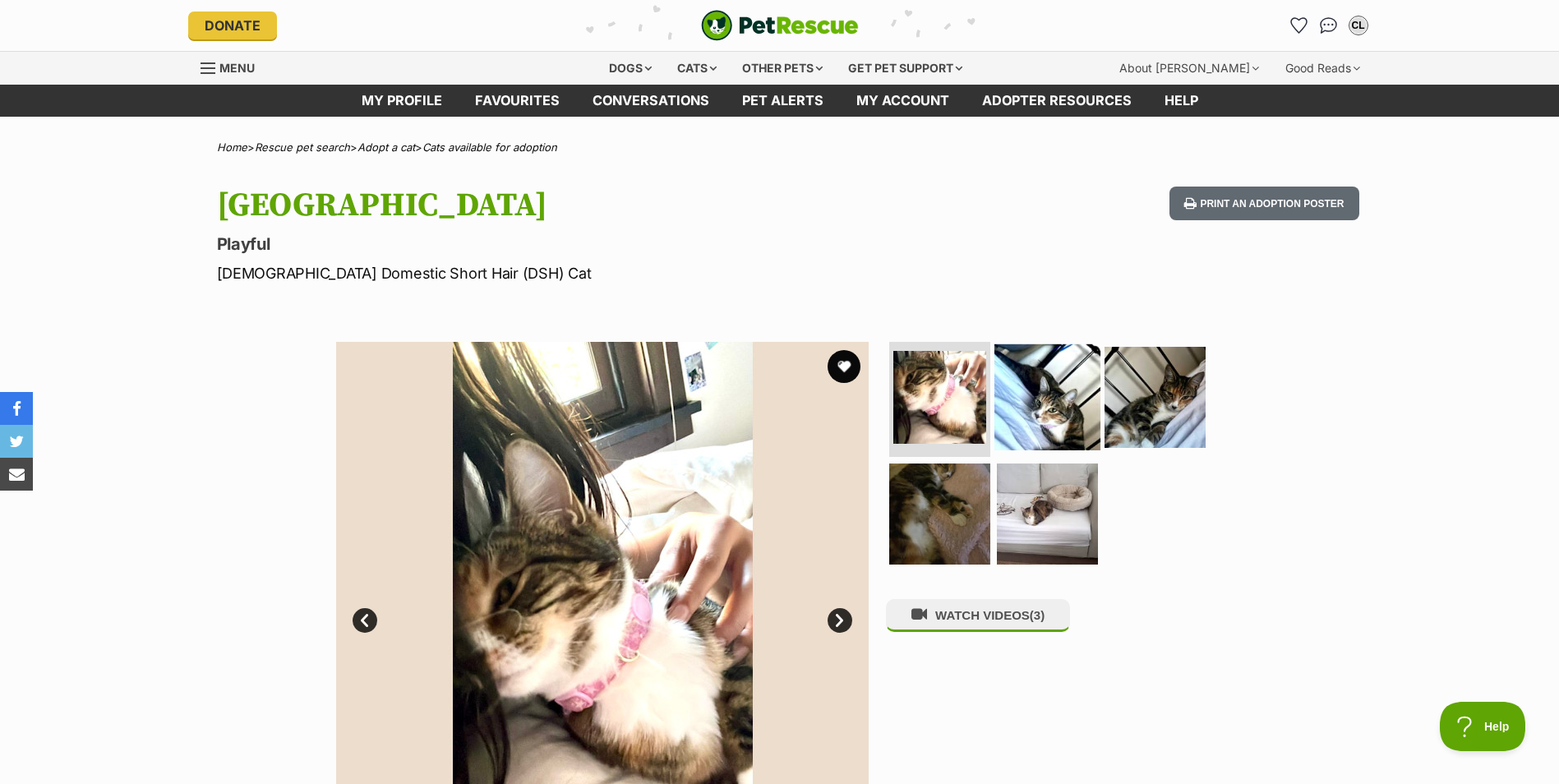
click at [1030, 416] on img at bounding box center [1046, 396] width 106 height 106
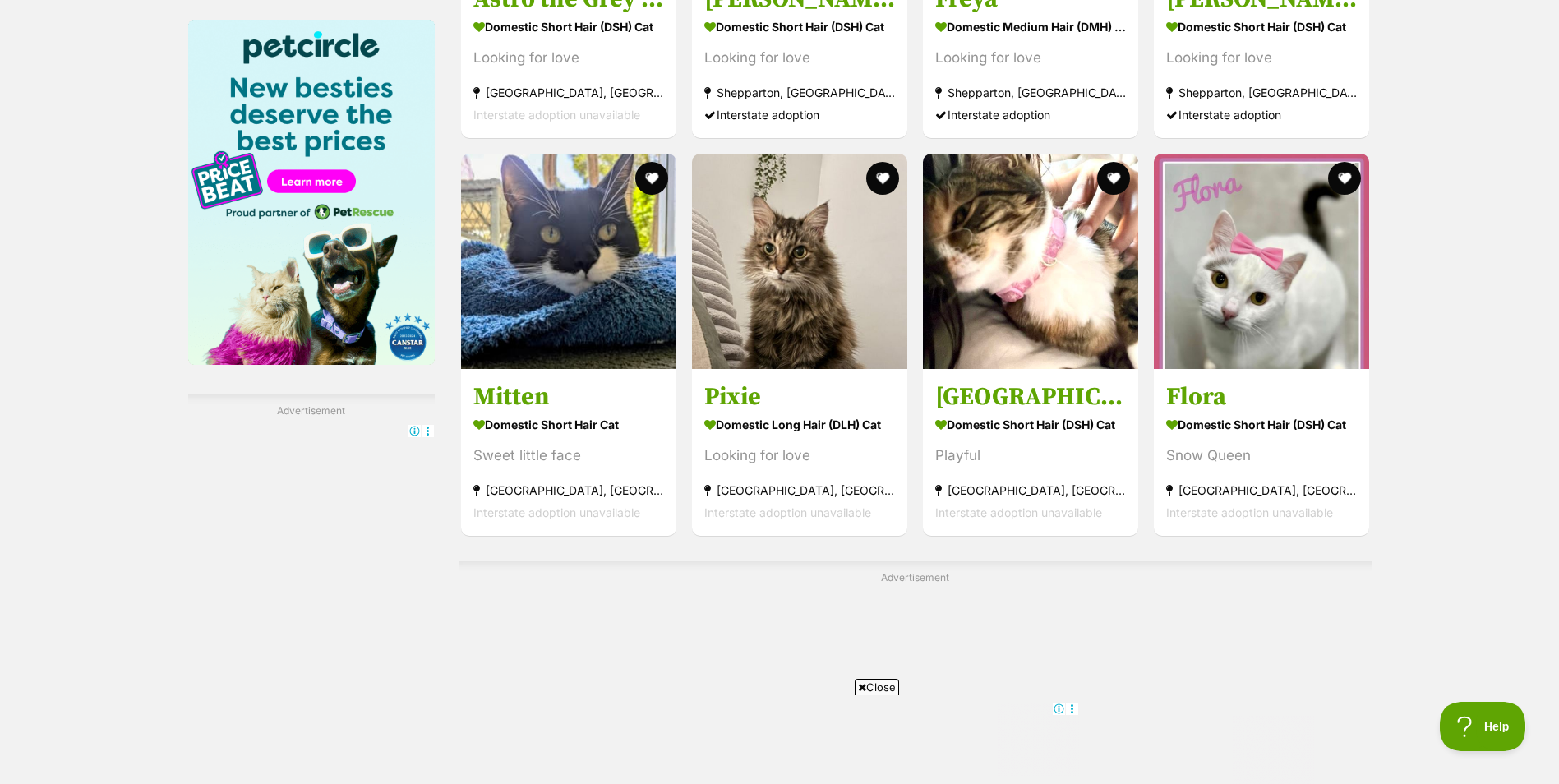
scroll to position [2547, 0]
